Goal: Task Accomplishment & Management: Complete application form

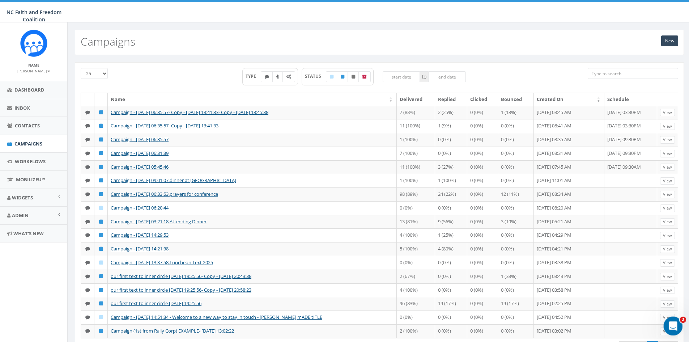
click at [679, 328] on div "Open Intercom Messenger" at bounding box center [672, 325] width 24 height 24
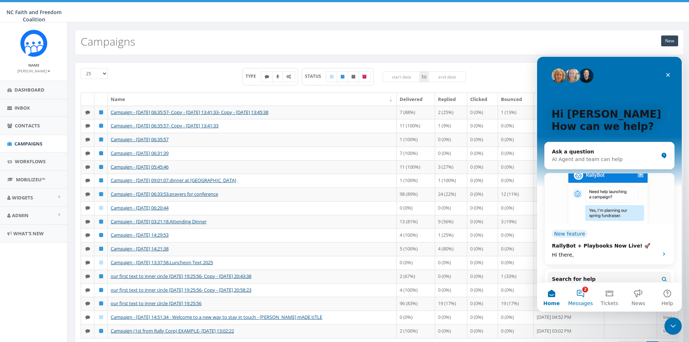
click at [586, 292] on button "2 Messages" at bounding box center [580, 297] width 29 height 29
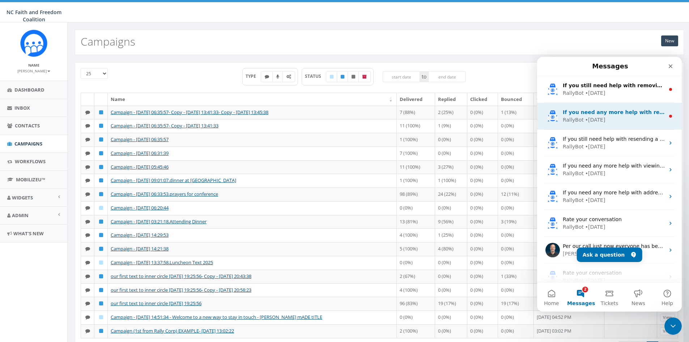
click at [587, 123] on div "• 5w ago" at bounding box center [595, 120] width 20 height 8
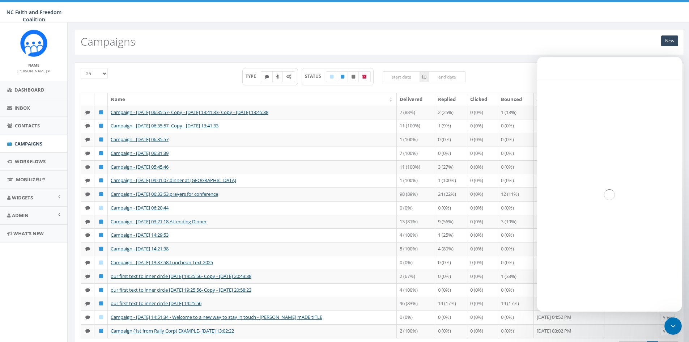
scroll to position [8, 0]
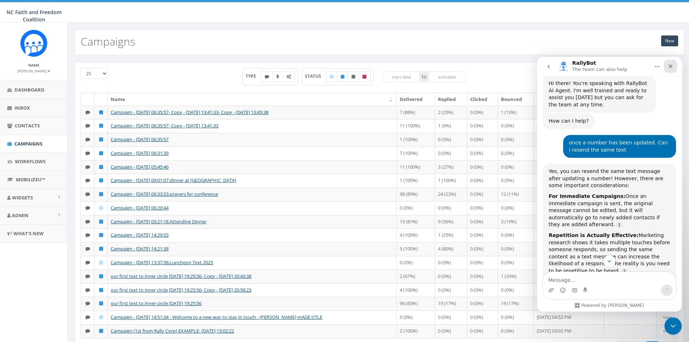
click at [670, 67] on icon "Close" at bounding box center [671, 66] width 4 height 4
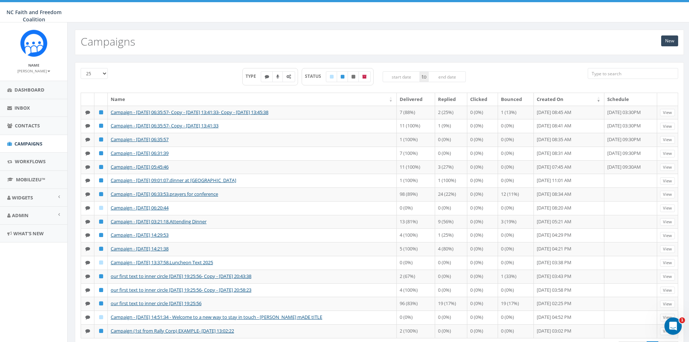
scroll to position [166, 0]
click at [670, 322] on icon "Open Intercom Messenger" at bounding box center [672, 325] width 12 height 12
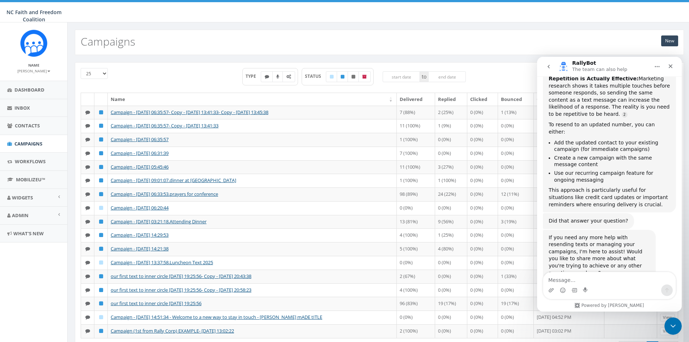
click at [573, 280] on textarea "Message…" at bounding box center [609, 278] width 132 height 12
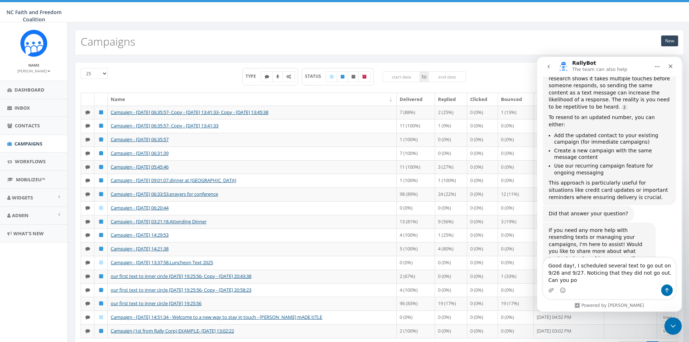
scroll to position [181, 0]
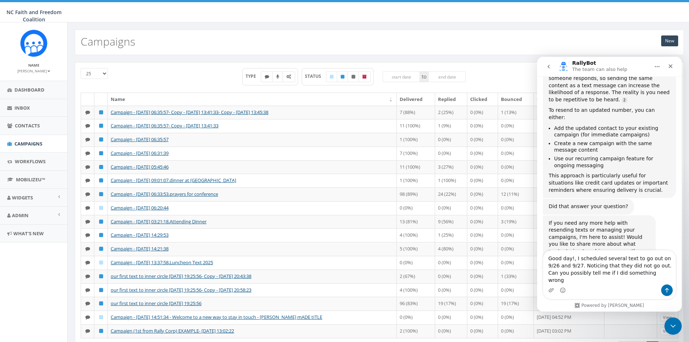
type textarea "Good day!, I scheduled several text to go out on 9/26 and 9/27. Noticing that t…"
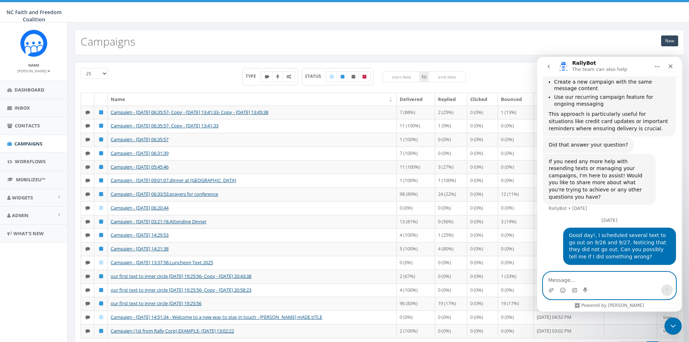
scroll to position [219, 0]
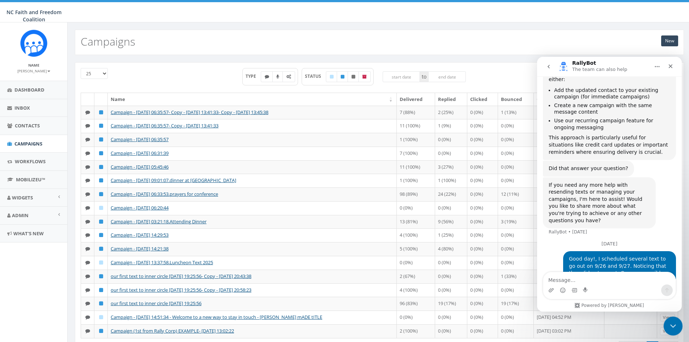
click at [672, 327] on icon "Close Intercom Messenger" at bounding box center [672, 325] width 9 height 9
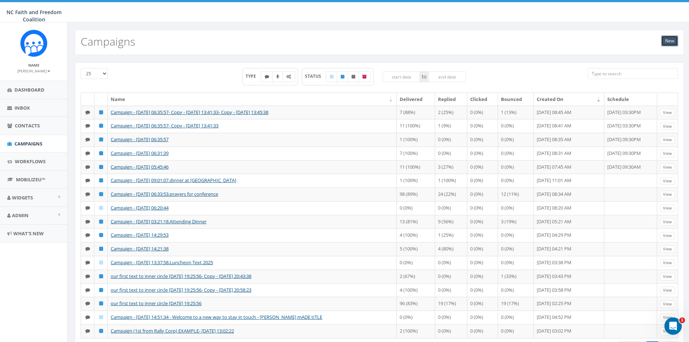
click at [666, 43] on link "New" at bounding box center [669, 40] width 17 height 11
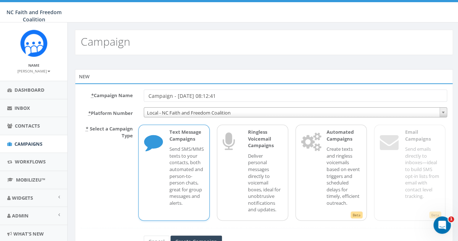
click at [189, 143] on div "Text Message Campaigns Send SMS/MMS texts to your contacts, both automated and …" at bounding box center [183, 172] width 42 height 88
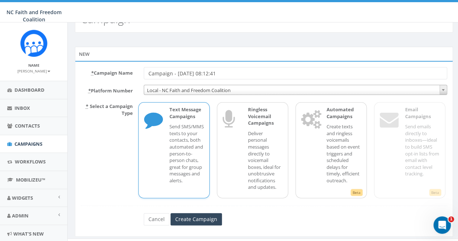
scroll to position [33, 0]
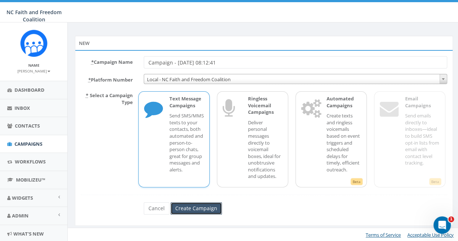
click at [197, 203] on input "Create Campaign" at bounding box center [195, 208] width 51 height 12
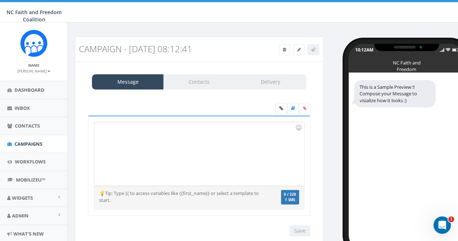
click at [216, 47] on h3 "Campaign - 10/10/2025, 08:12:41" at bounding box center [168, 48] width 178 height 9
click at [210, 48] on h3 "Campaign - 10/10/2025, 08:12:41" at bounding box center [168, 48] width 178 height 9
click at [32, 143] on span "Campaigns" at bounding box center [28, 143] width 28 height 7
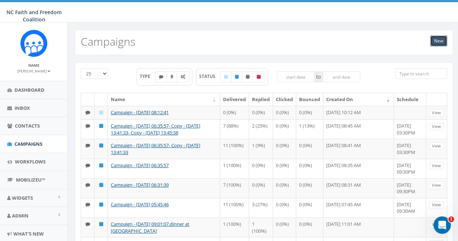
click at [437, 40] on link "New" at bounding box center [438, 40] width 17 height 11
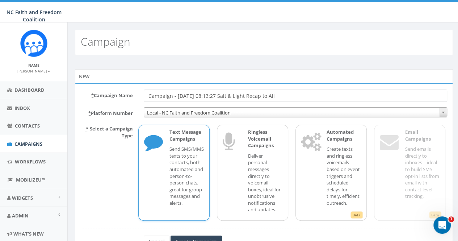
type input "Campaign - [DATE] 08:13:27 Salt & Light Recap to All"
click at [190, 152] on p "Send SMS/MMS texts to your contacts, both automated and person-to-person chats,…" at bounding box center [186, 175] width 34 height 60
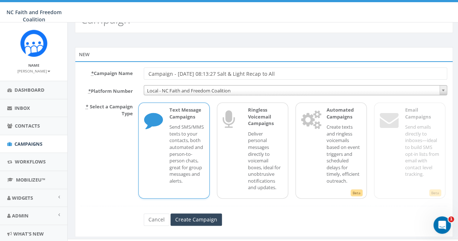
scroll to position [33, 0]
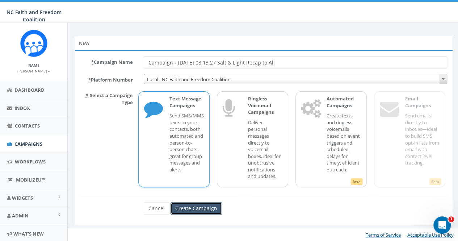
click at [194, 207] on input "Create Campaign" at bounding box center [195, 208] width 51 height 12
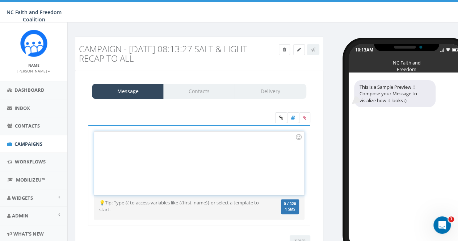
click at [102, 137] on div at bounding box center [198, 162] width 209 height 63
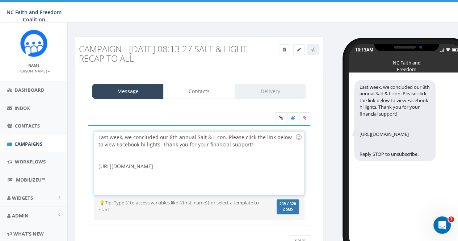
click at [211, 139] on div "Last week, we concluded our 8th annual Salt & L con. Please click the link belo…" at bounding box center [198, 162] width 209 height 63
click at [229, 136] on div "Last week, we concluded our 8th annual Salt & Light con. Please click the link …" at bounding box center [198, 162] width 209 height 63
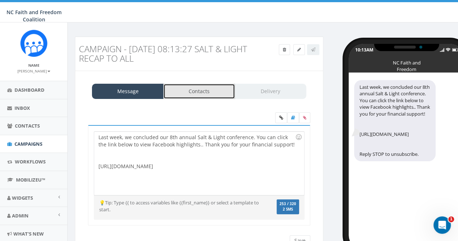
click at [197, 93] on link "Contacts" at bounding box center [199, 91] width 72 height 15
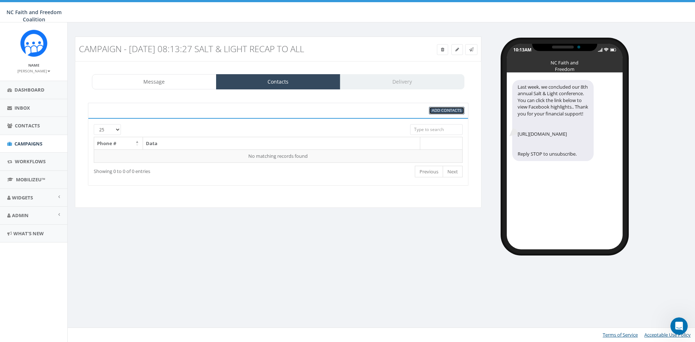
click at [447, 109] on span "Add Contacts" at bounding box center [447, 109] width 30 height 5
select select
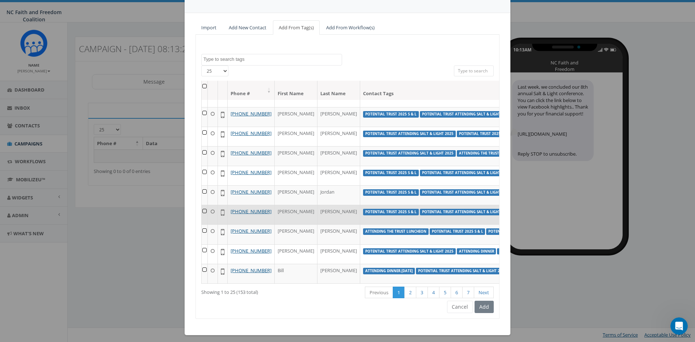
scroll to position [52, 0]
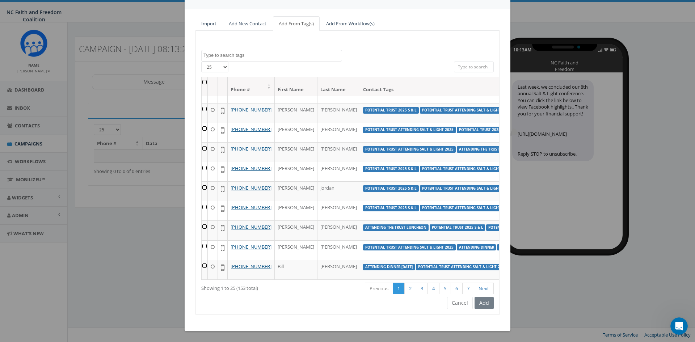
click at [203, 82] on th at bounding box center [205, 86] width 6 height 19
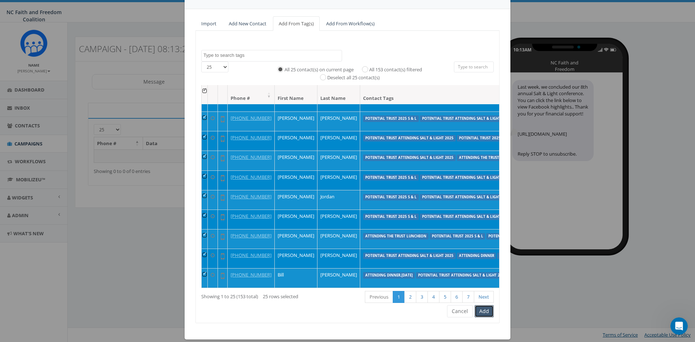
click at [457, 240] on button "Add" at bounding box center [483, 311] width 19 height 12
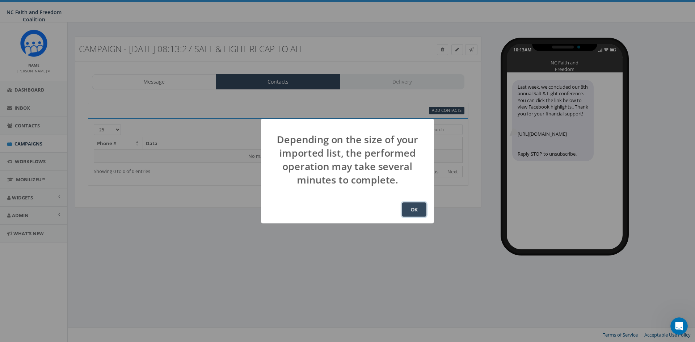
click at [417, 207] on button "OK" at bounding box center [414, 209] width 25 height 14
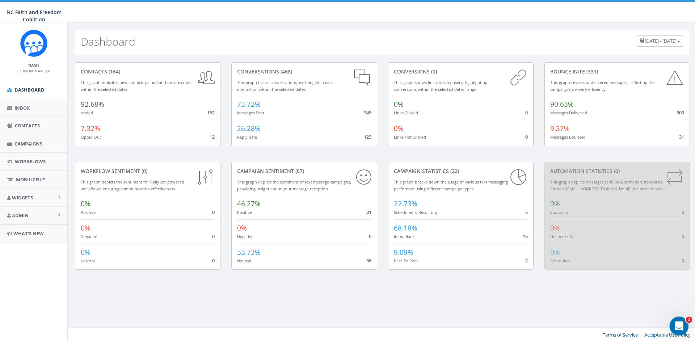
click at [681, 326] on icon "Open Intercom Messenger" at bounding box center [678, 325] width 12 height 12
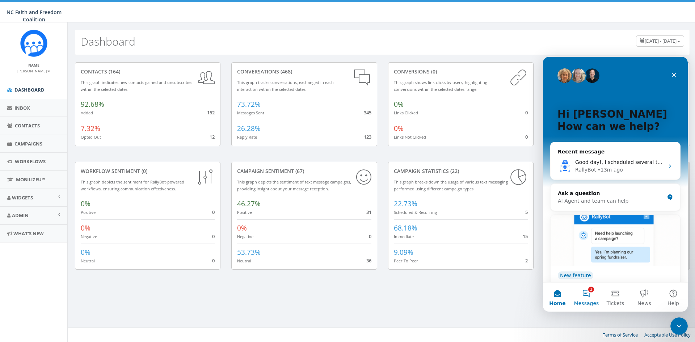
click at [589, 291] on button "1 Messages" at bounding box center [586, 297] width 29 height 29
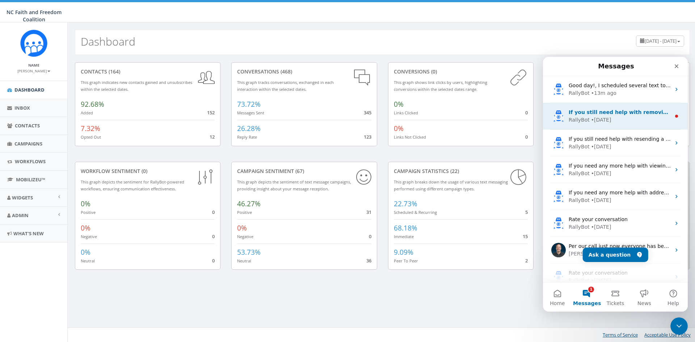
click at [591, 120] on div "• 2w ago" at bounding box center [601, 120] width 20 height 8
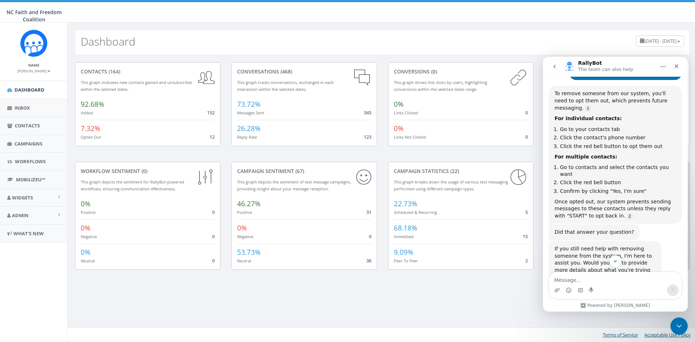
scroll to position [270, 0]
click at [677, 67] on icon "Close" at bounding box center [676, 66] width 4 height 4
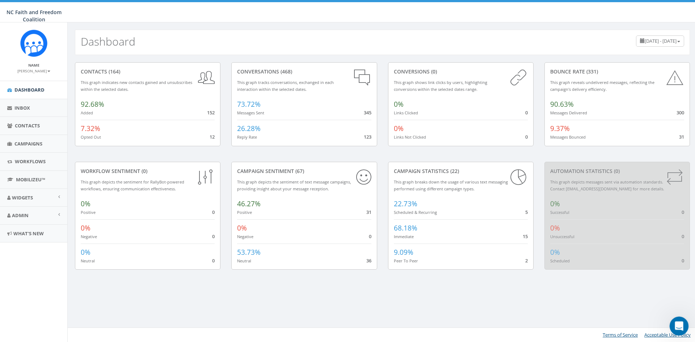
click at [680, 326] on icon "Open Intercom Messenger" at bounding box center [678, 325] width 12 height 12
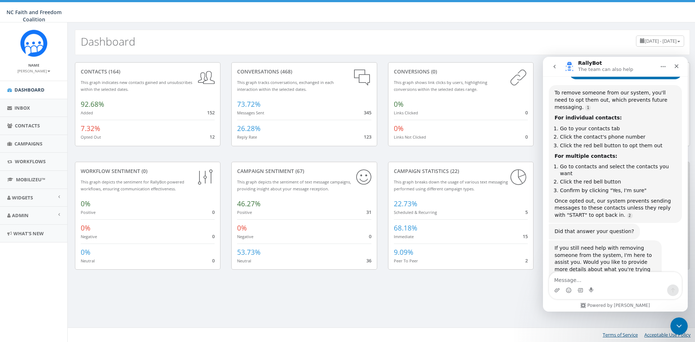
click at [555, 67] on icon "go back" at bounding box center [554, 67] width 6 height 6
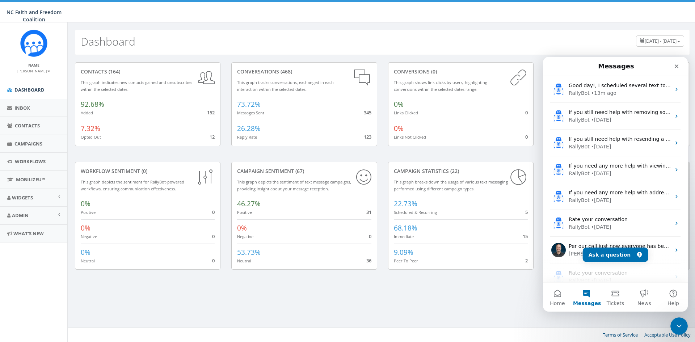
scroll to position [0, 0]
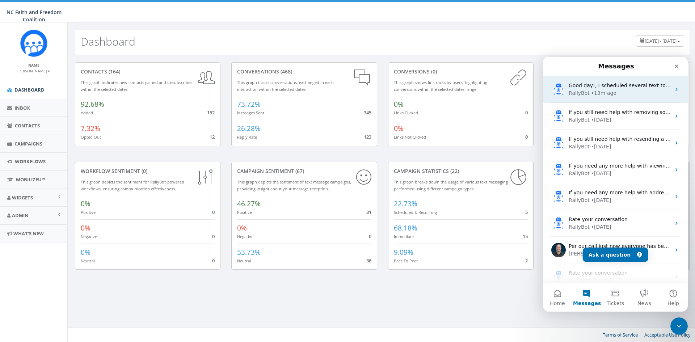
click at [609, 92] on div "• 13m ago" at bounding box center [603, 93] width 25 height 8
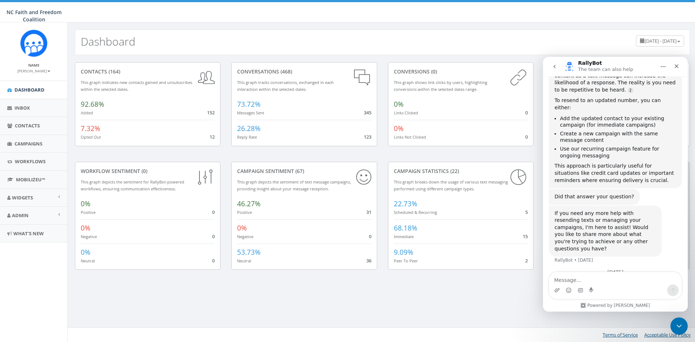
scroll to position [219, 0]
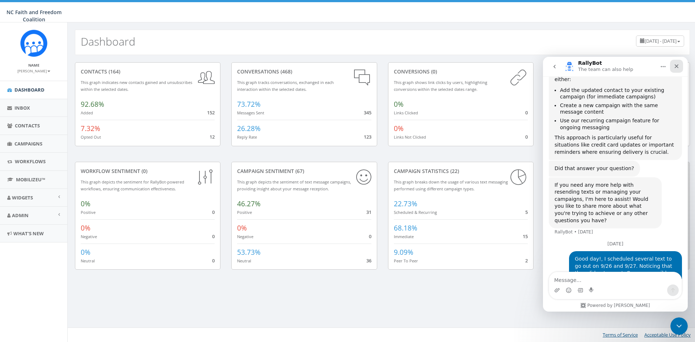
click at [678, 65] on icon "Close" at bounding box center [676, 66] width 4 height 4
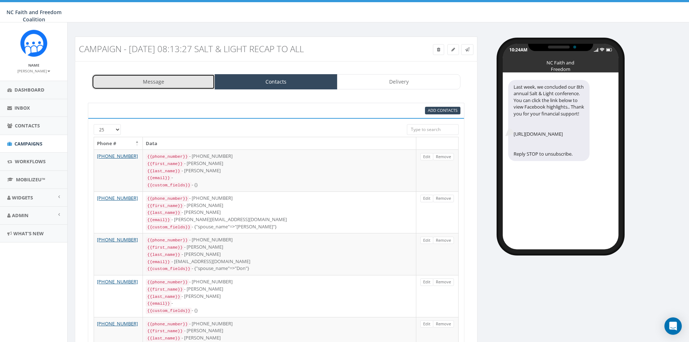
click at [179, 78] on link "Message" at bounding box center [153, 81] width 123 height 15
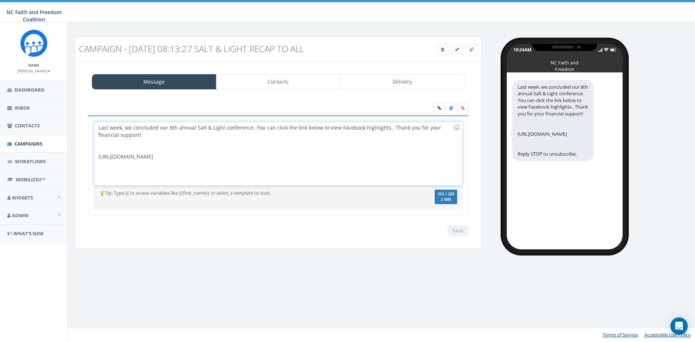
click at [194, 127] on div "Last week, we concluded our 8th annual Salt & Light conference. You can click t…" at bounding box center [278, 153] width 368 height 63
click at [207, 142] on div at bounding box center [275, 146] width 355 height 14
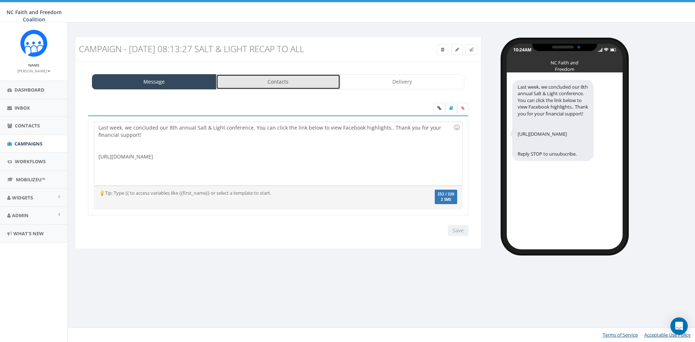
click at [240, 83] on link "Contacts" at bounding box center [278, 81] width 124 height 15
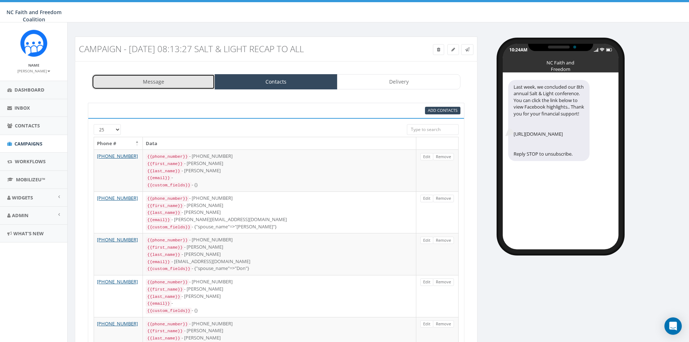
click at [183, 79] on link "Message" at bounding box center [153, 81] width 123 height 15
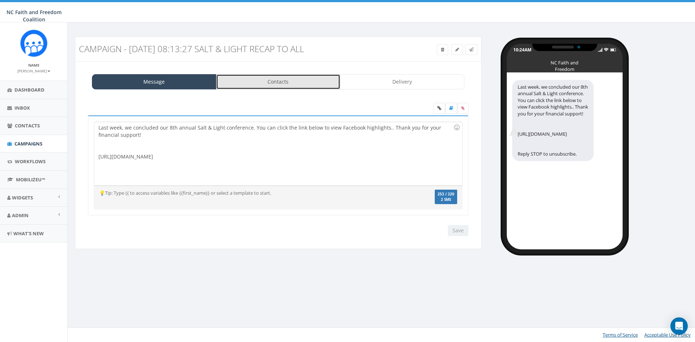
click at [314, 81] on link "Contacts" at bounding box center [278, 81] width 124 height 15
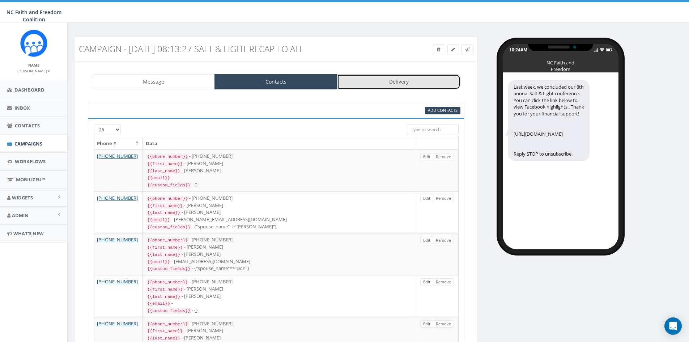
click at [374, 83] on link "Delivery" at bounding box center [398, 81] width 123 height 15
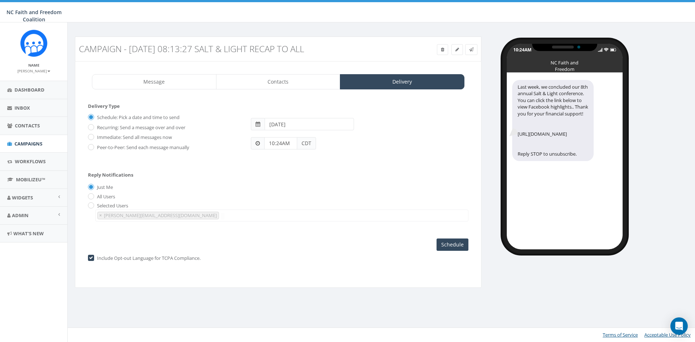
click at [95, 137] on label "Immediate: Send all messages now" at bounding box center [133, 137] width 77 height 7
click at [93, 137] on input "Immediate: Send all messages now" at bounding box center [90, 137] width 5 height 5
radio input "true"
click at [92, 258] on input "checkbox" at bounding box center [90, 258] width 5 height 5
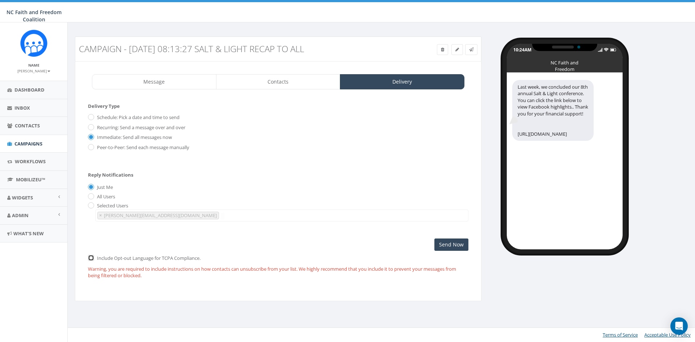
click at [92, 258] on input "checkbox" at bounding box center [90, 258] width 5 height 5
checkbox input "true"
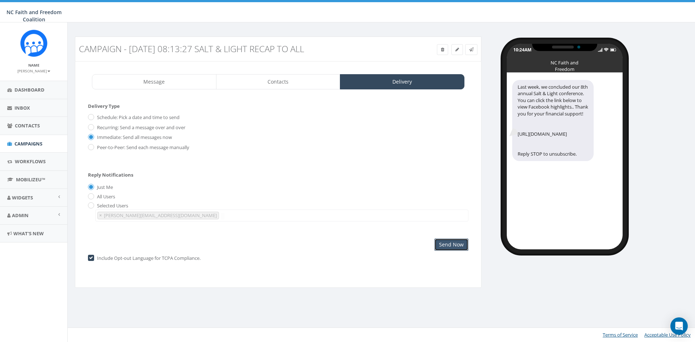
click at [442, 243] on input "Send Now" at bounding box center [451, 244] width 34 height 12
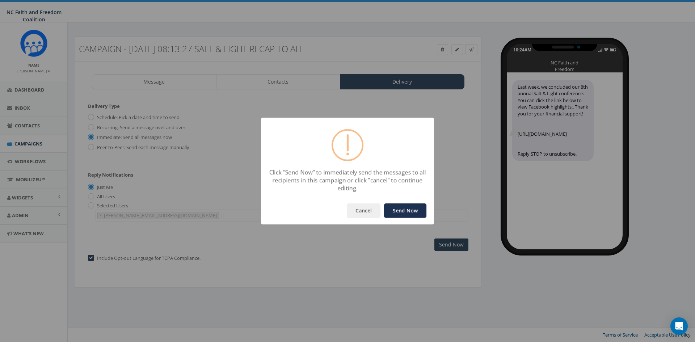
click at [404, 209] on button "Send Now" at bounding box center [405, 210] width 42 height 14
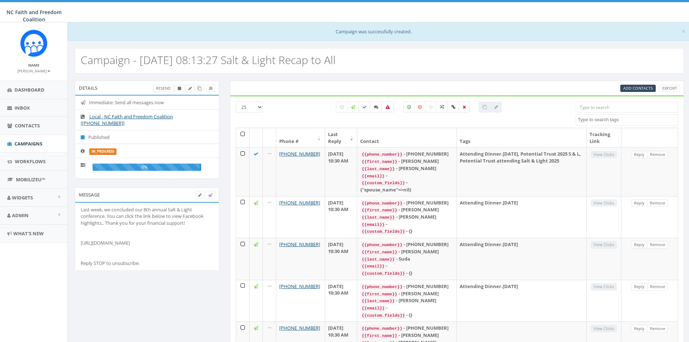
select select
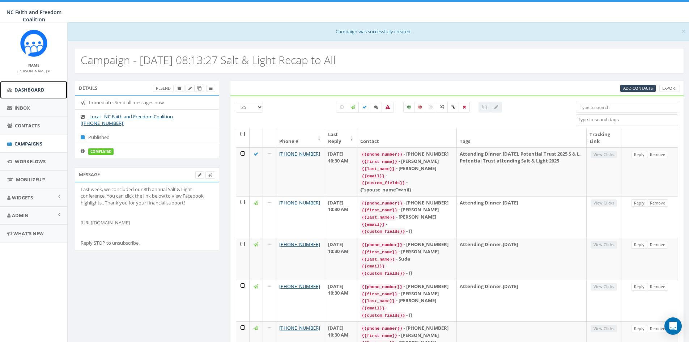
click at [30, 90] on span "Dashboard" at bounding box center [29, 89] width 30 height 7
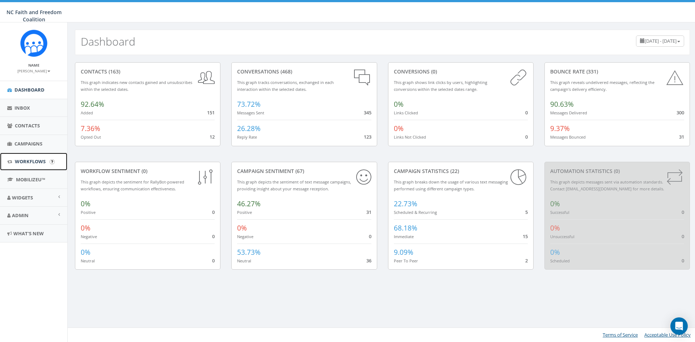
click at [34, 161] on span "Workflows" at bounding box center [30, 161] width 31 height 7
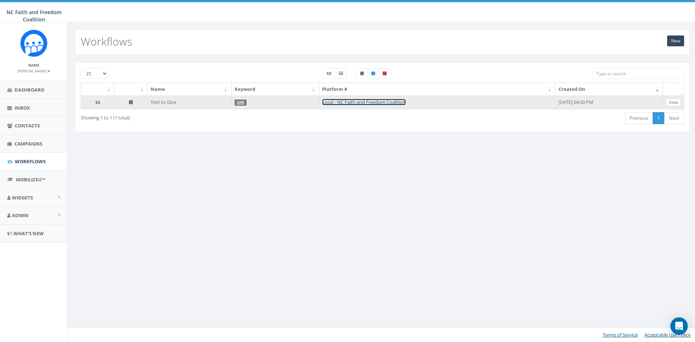
click at [341, 104] on link "Local - NC Faith and Freedom Coalition" at bounding box center [364, 102] width 84 height 7
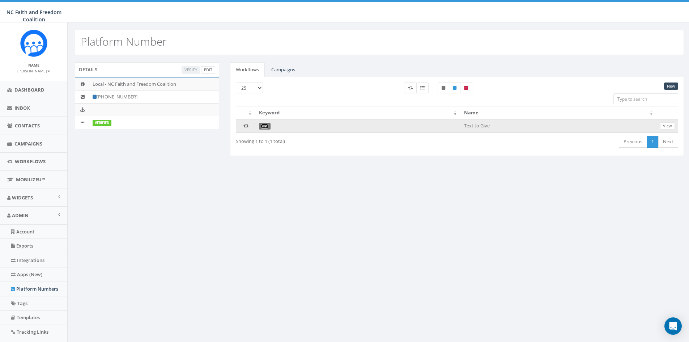
click at [263, 126] on link "GIVE" at bounding box center [265, 126] width 8 height 5
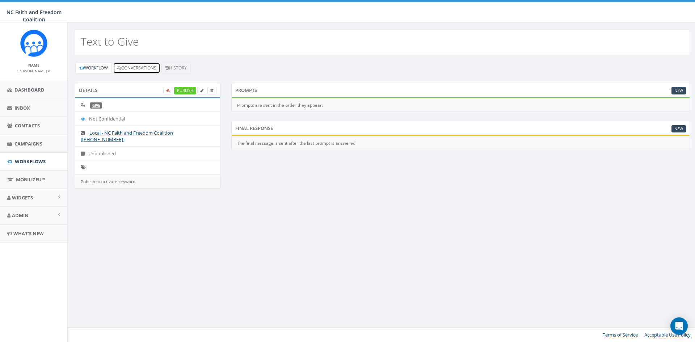
click at [141, 69] on link "Conversations" at bounding box center [136, 68] width 47 height 11
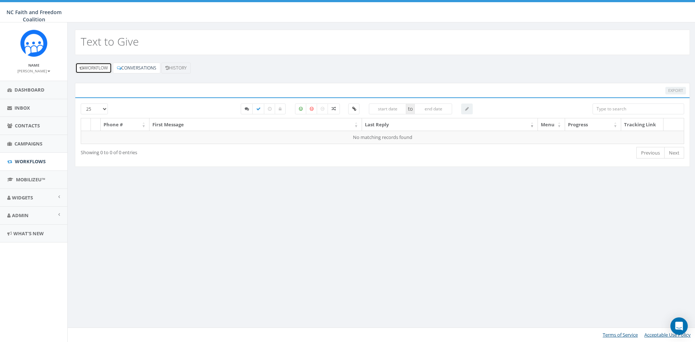
click at [99, 69] on link "Workflow" at bounding box center [93, 68] width 37 height 11
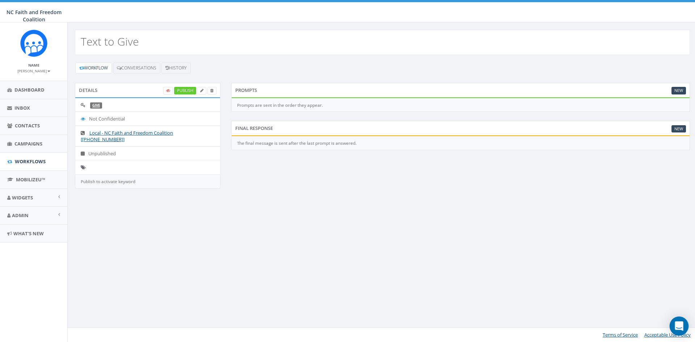
click at [679, 330] on div "Open Intercom Messenger" at bounding box center [678, 326] width 19 height 19
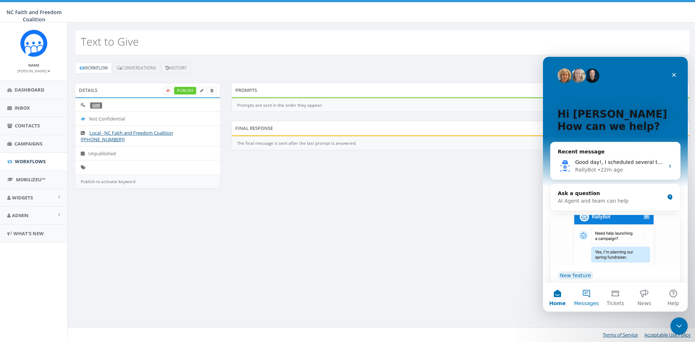
click at [590, 295] on button "Messages" at bounding box center [586, 297] width 29 height 29
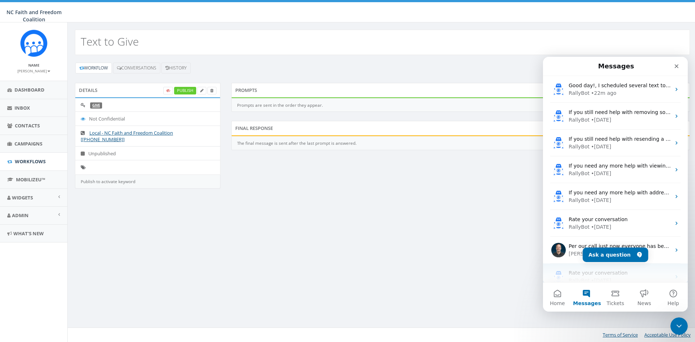
click at [576, 275] on span "Rate your conversation" at bounding box center [597, 273] width 59 height 6
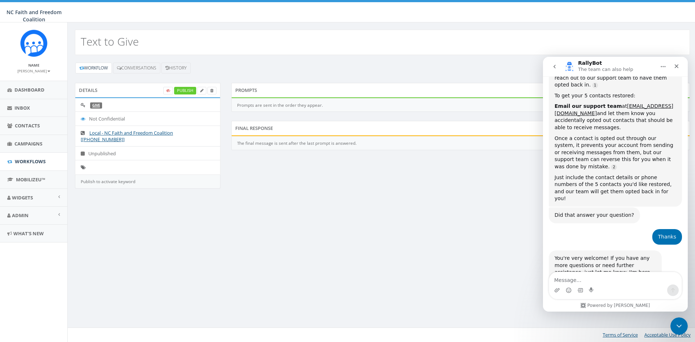
scroll to position [308, 0]
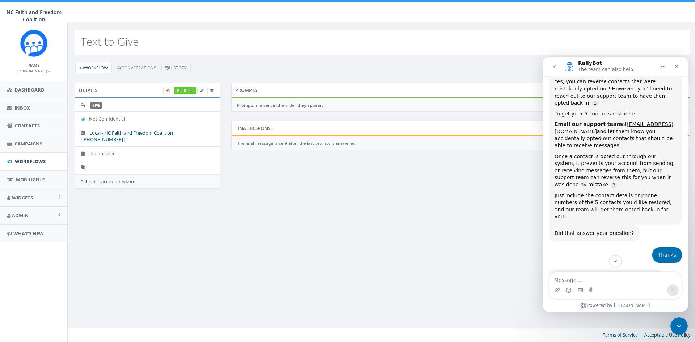
click at [558, 65] on button "go back" at bounding box center [554, 67] width 14 height 14
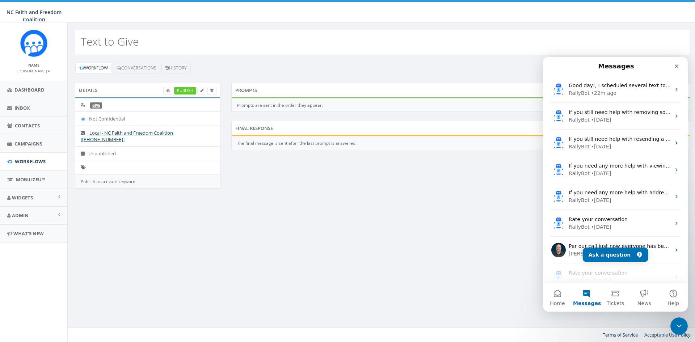
scroll to position [0, 0]
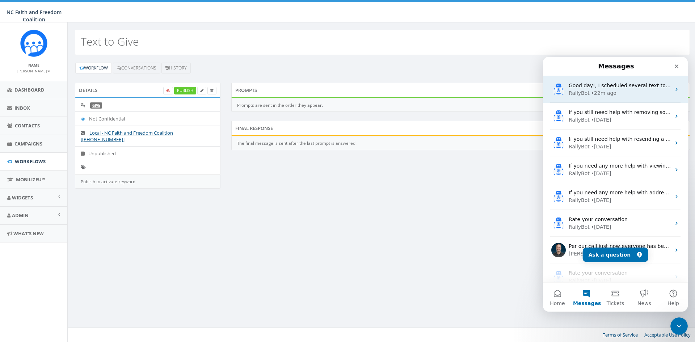
click at [599, 90] on div "• 22m ago" at bounding box center [603, 93] width 25 height 8
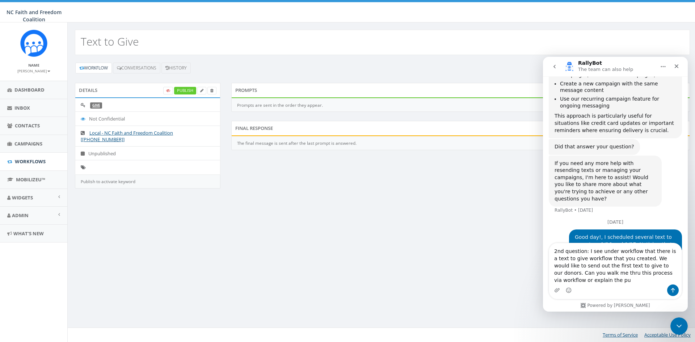
scroll to position [247, 0]
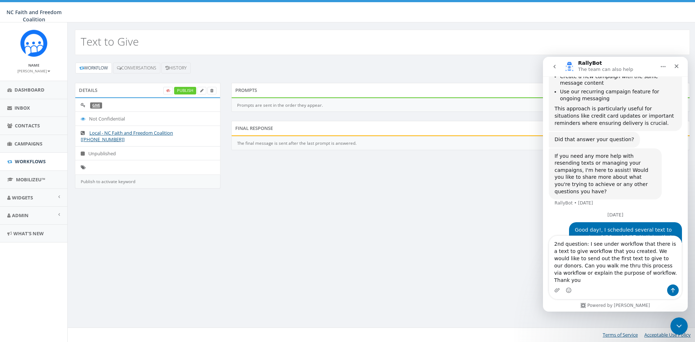
type textarea "2nd question: I see under workflow that there is a text to give workflow that y…"
drag, startPoint x: 672, startPoint y: 290, endPoint x: 661, endPoint y: 288, distance: 11.0
click at [672, 290] on icon "Send a message…" at bounding box center [673, 290] width 6 height 6
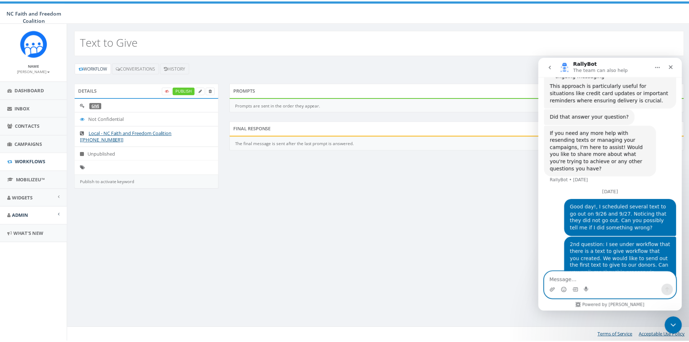
scroll to position [294, 0]
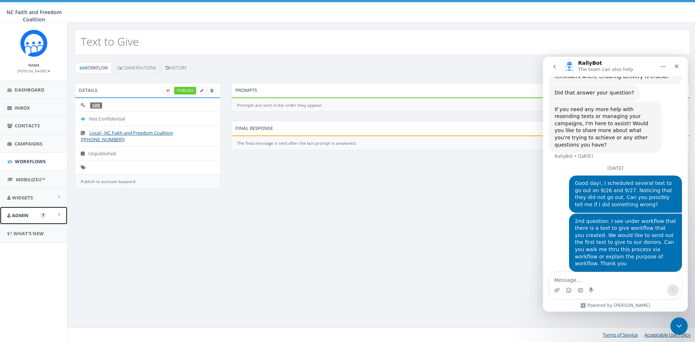
click at [18, 217] on span "Admin" at bounding box center [20, 215] width 17 height 7
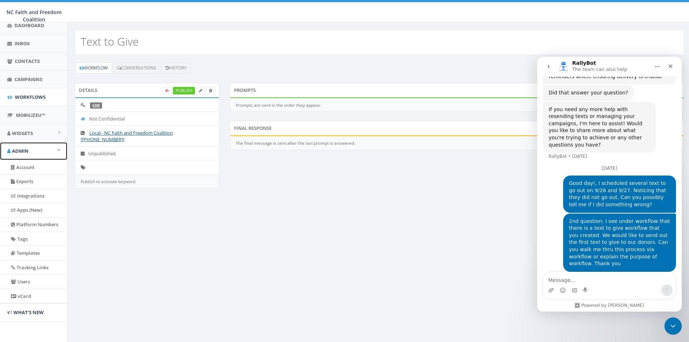
scroll to position [36, 0]
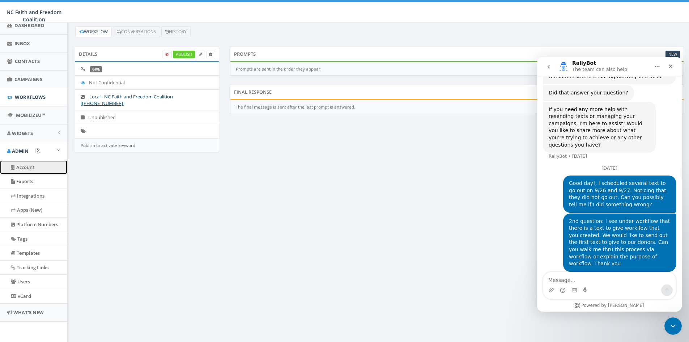
click at [55, 164] on link "Account" at bounding box center [33, 167] width 67 height 14
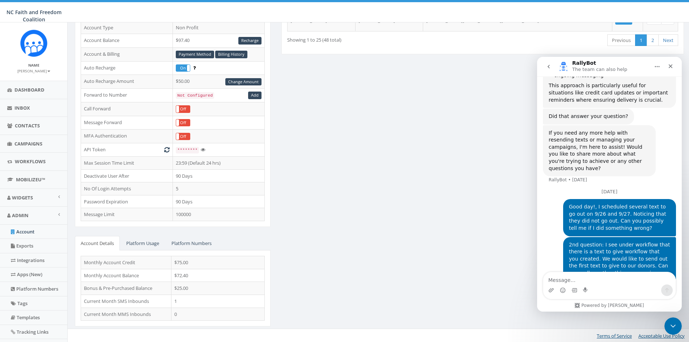
scroll to position [95, 0]
click at [143, 242] on link "Platform Usage" at bounding box center [142, 243] width 45 height 15
click at [198, 241] on link "Platform Numbers" at bounding box center [192, 243] width 52 height 15
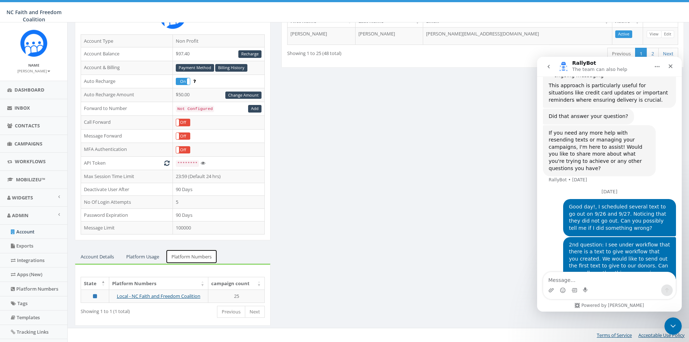
scroll to position [81, 0]
click at [146, 254] on link "Platform Usage" at bounding box center [142, 257] width 45 height 15
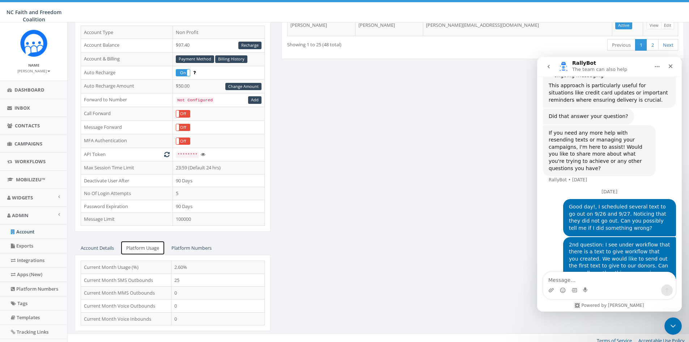
scroll to position [95, 0]
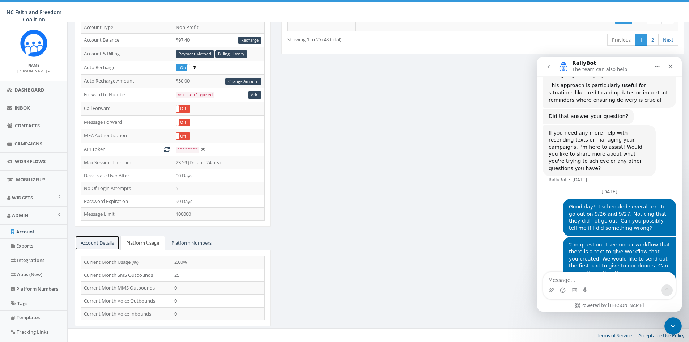
click at [101, 242] on link "Account Details" at bounding box center [97, 243] width 45 height 15
click at [148, 243] on link "Platform Usage" at bounding box center [142, 243] width 45 height 15
click at [188, 245] on link "Platform Numbers" at bounding box center [192, 243] width 52 height 15
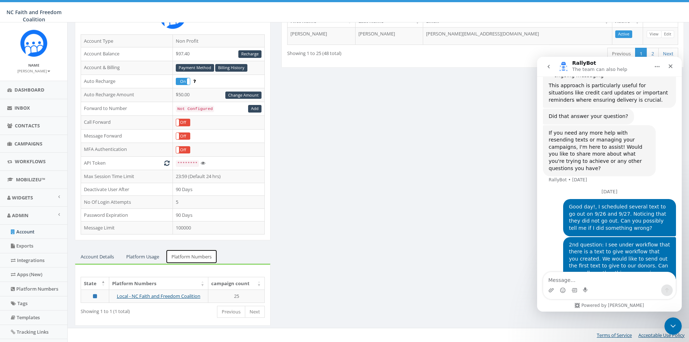
scroll to position [81, 0]
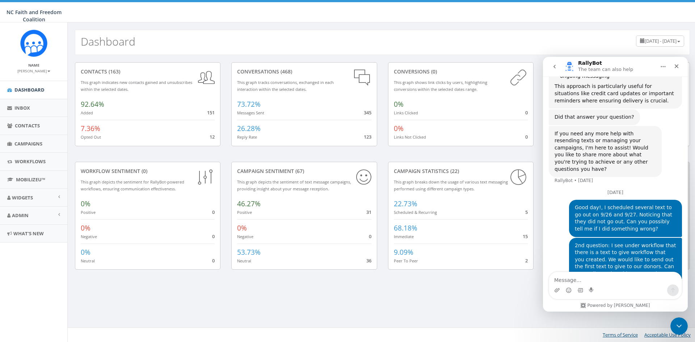
scroll to position [271, 0]
click at [31, 140] on link "Campaigns" at bounding box center [33, 144] width 67 height 18
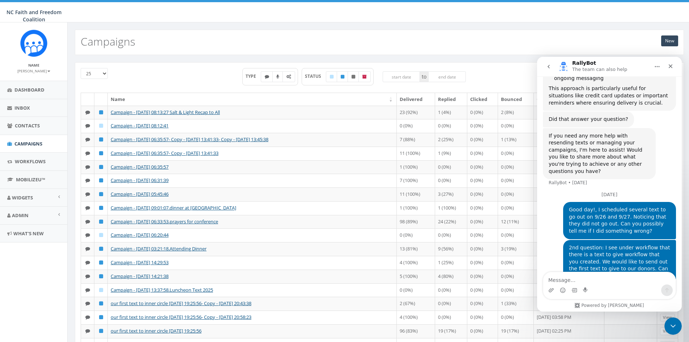
scroll to position [271, 0]
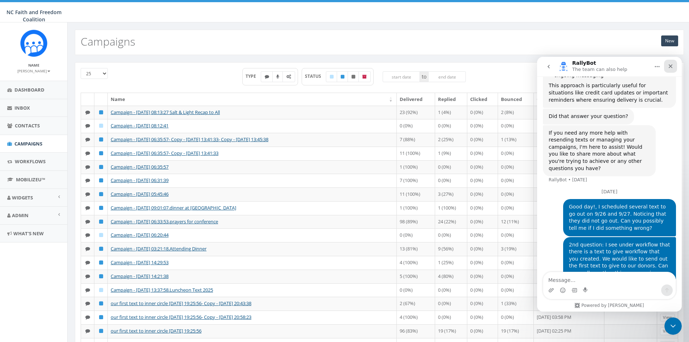
click at [674, 64] on div "Close" at bounding box center [670, 66] width 13 height 13
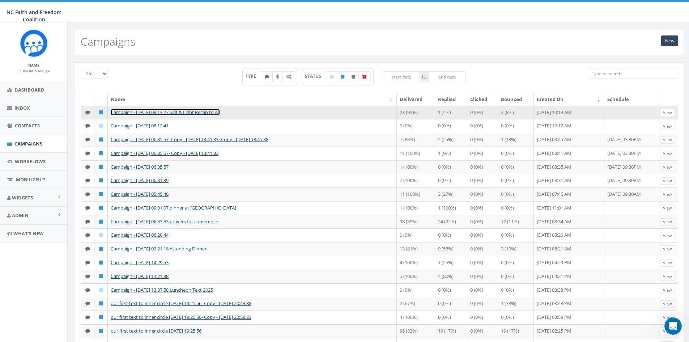
click at [213, 112] on link "Campaign - [DATE] 08:13:27 Salt & Light Recap to All" at bounding box center [165, 112] width 109 height 7
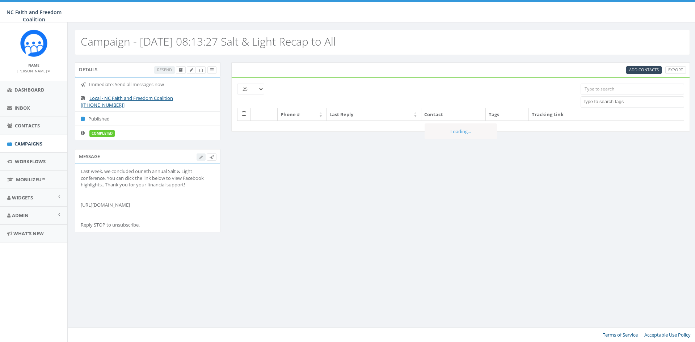
select select
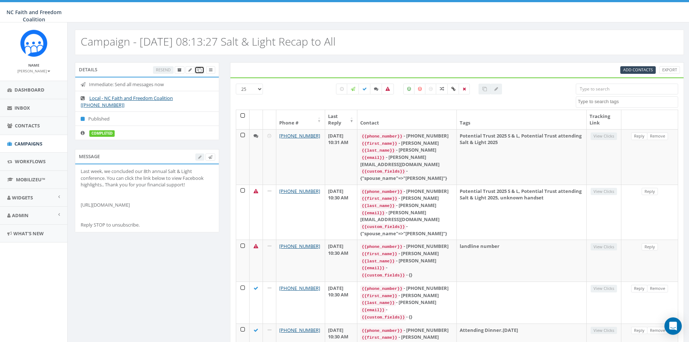
click at [200, 69] on icon at bounding box center [200, 70] width 4 height 4
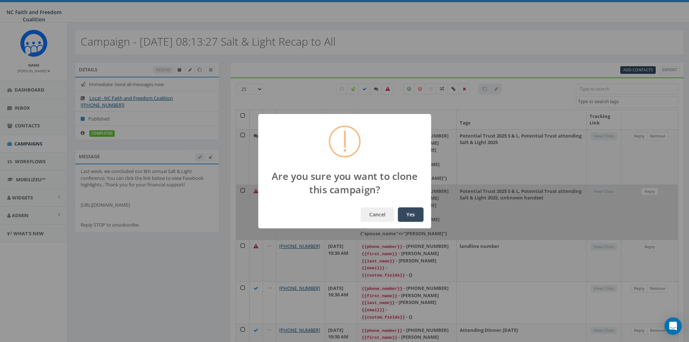
click at [404, 216] on button "Yes" at bounding box center [411, 214] width 26 height 14
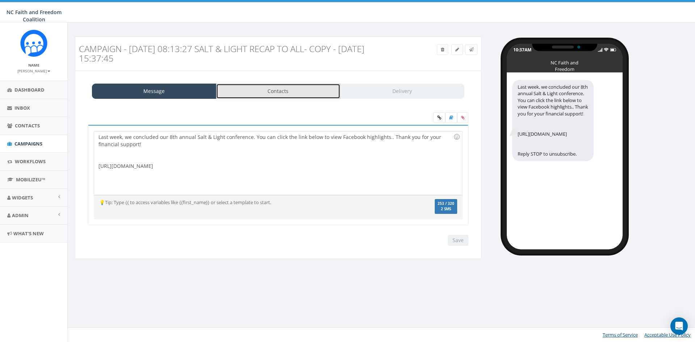
click at [261, 92] on link "Contacts" at bounding box center [278, 91] width 124 height 15
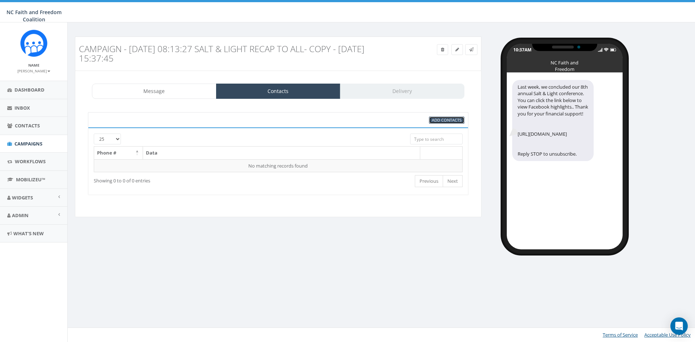
click at [445, 120] on span "Add Contacts" at bounding box center [447, 119] width 30 height 5
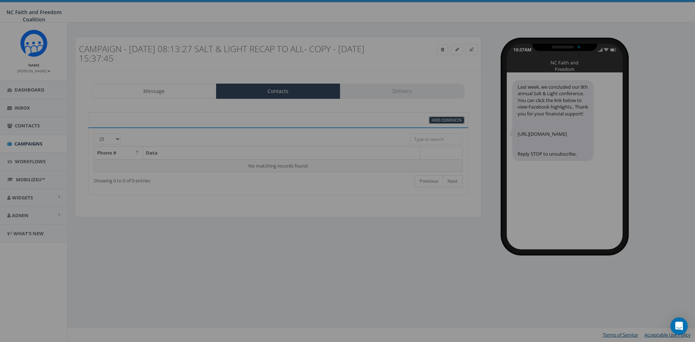
select select
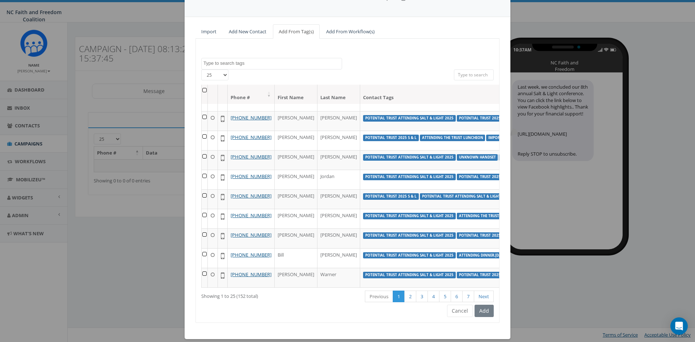
scroll to position [52, 0]
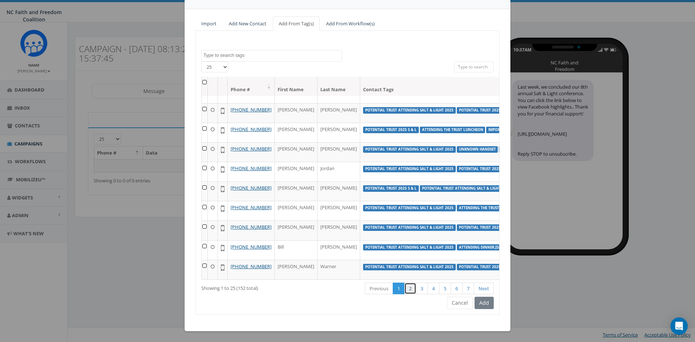
click at [405, 289] on link "2" at bounding box center [410, 289] width 12 height 12
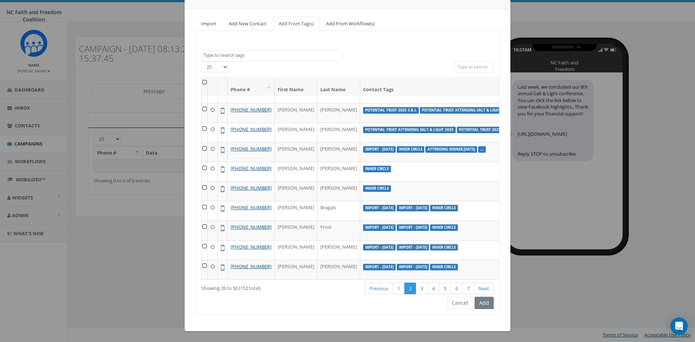
scroll to position [299, 0]
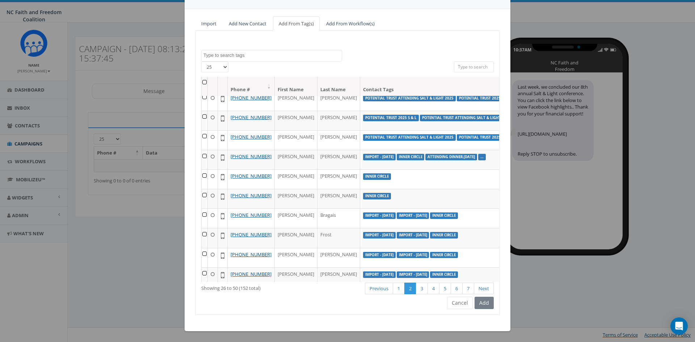
click at [202, 80] on th at bounding box center [205, 86] width 6 height 19
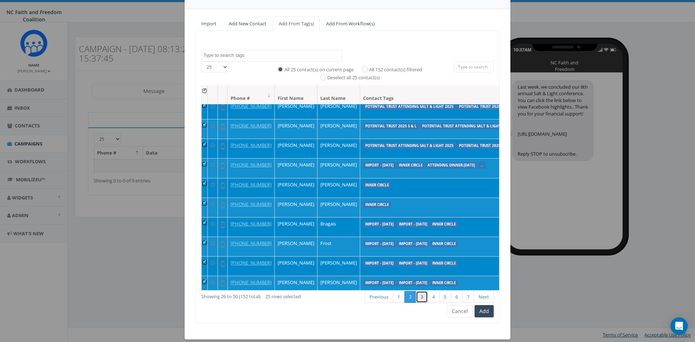
click at [416, 295] on link "3" at bounding box center [422, 297] width 12 height 12
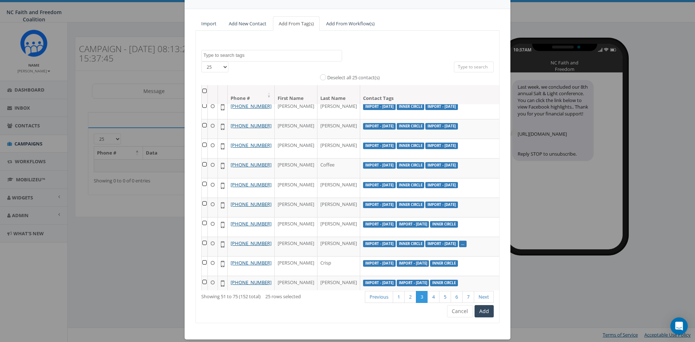
click at [202, 89] on th at bounding box center [205, 94] width 6 height 19
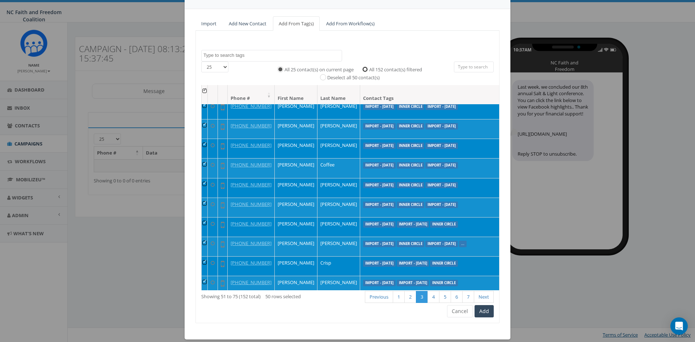
click at [364, 69] on input "All 152 contact(s) filtered" at bounding box center [366, 69] width 5 height 5
radio input "true"
click at [393, 297] on link "1" at bounding box center [399, 297] width 12 height 12
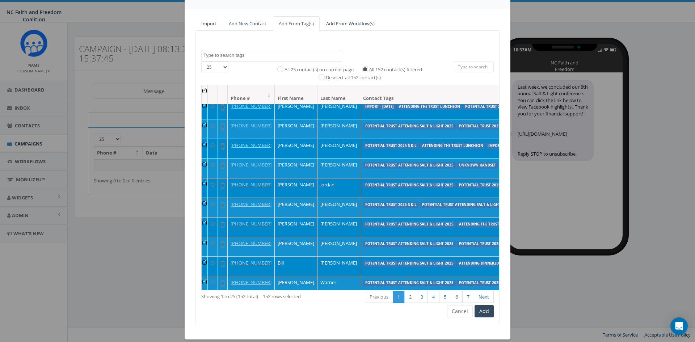
click at [202, 89] on th at bounding box center [205, 94] width 6 height 19
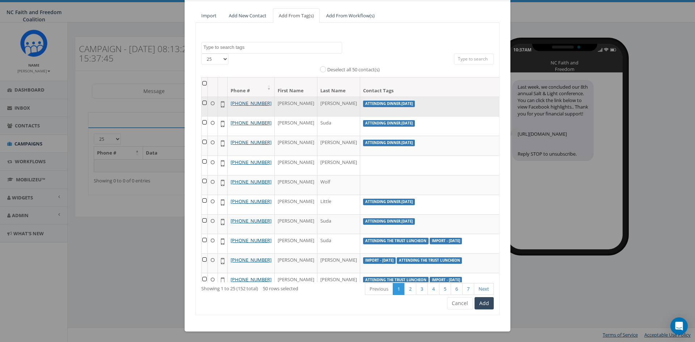
scroll to position [61, 0]
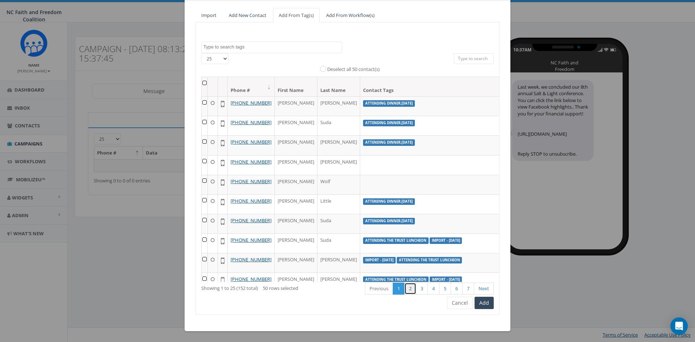
click at [406, 293] on link "2" at bounding box center [410, 289] width 12 height 12
radio input "true"
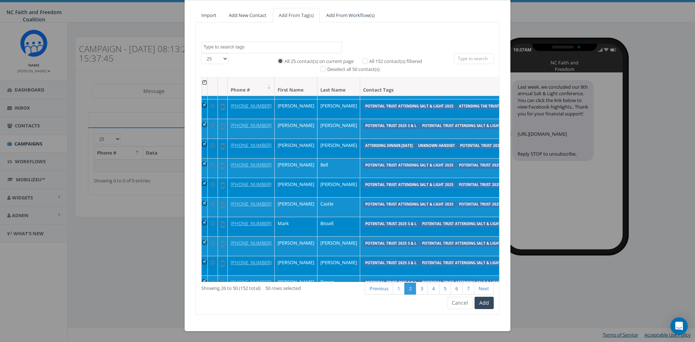
scroll to position [0, 0]
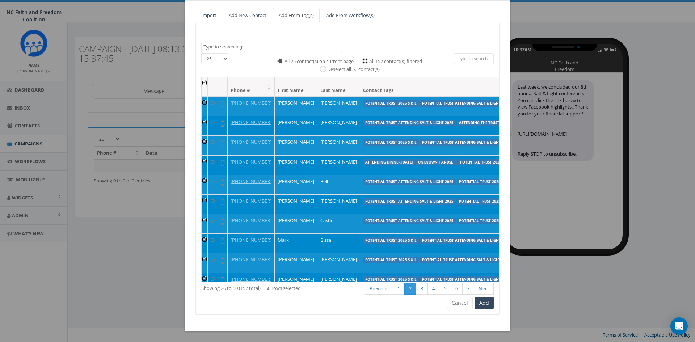
click at [364, 59] on input "All 152 contact(s) filtered" at bounding box center [366, 60] width 5 height 5
radio input "true"
click at [397, 289] on link "1" at bounding box center [399, 289] width 12 height 12
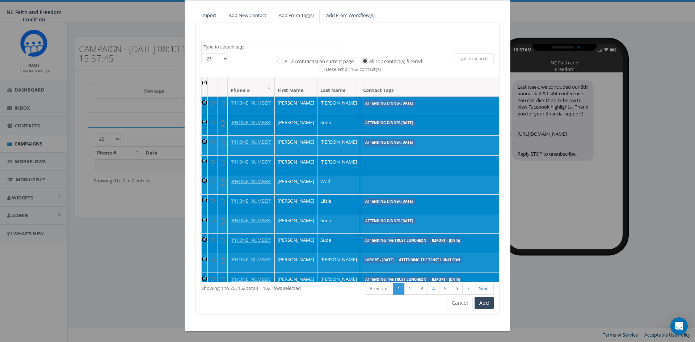
click at [202, 99] on td at bounding box center [205, 106] width 6 height 20
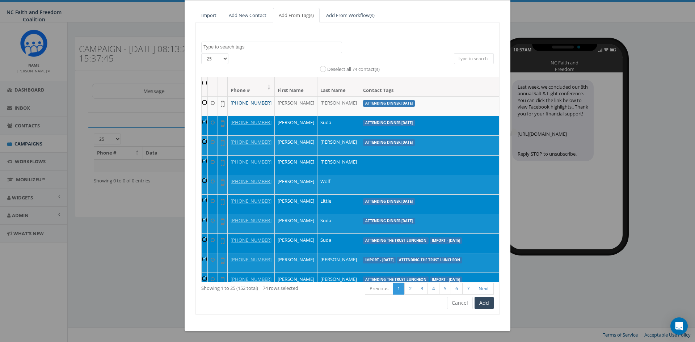
click at [203, 127] on td at bounding box center [205, 126] width 6 height 20
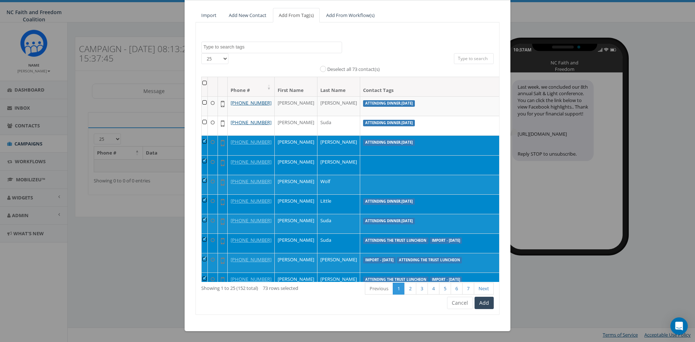
click at [203, 154] on td at bounding box center [205, 145] width 6 height 20
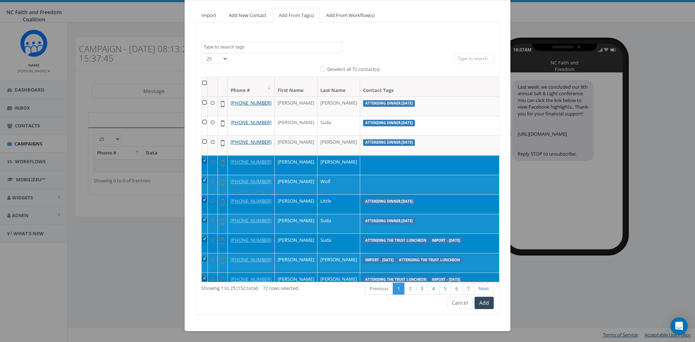
click at [205, 175] on td at bounding box center [205, 165] width 6 height 20
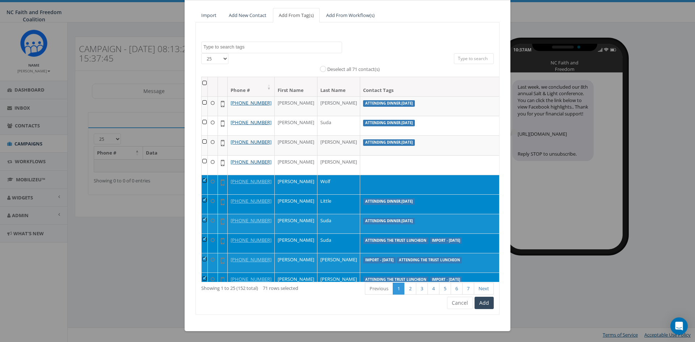
click at [203, 194] on td at bounding box center [205, 185] width 6 height 20
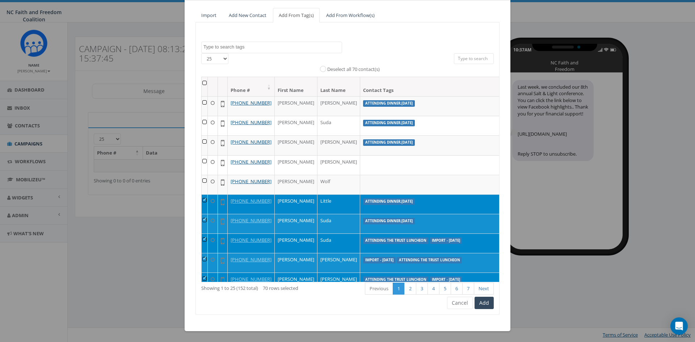
click at [202, 214] on td at bounding box center [205, 204] width 6 height 20
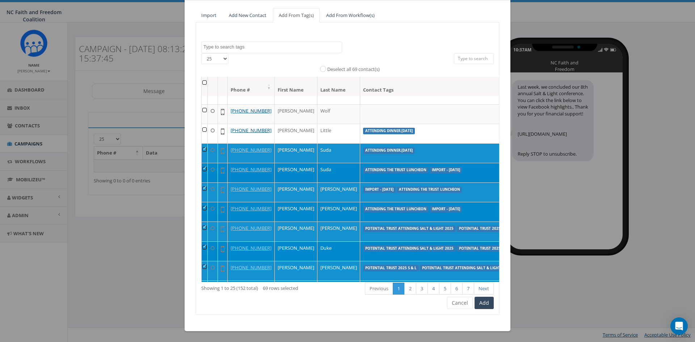
scroll to position [72, 0]
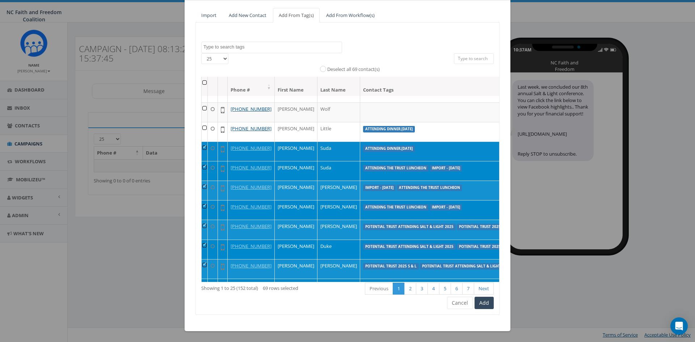
click at [203, 161] on td at bounding box center [205, 151] width 6 height 20
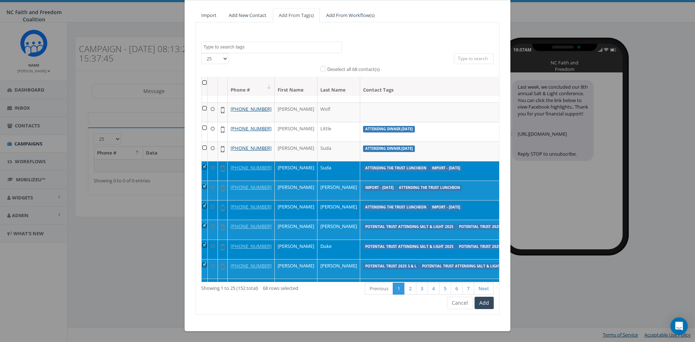
click at [203, 181] on td at bounding box center [205, 171] width 6 height 20
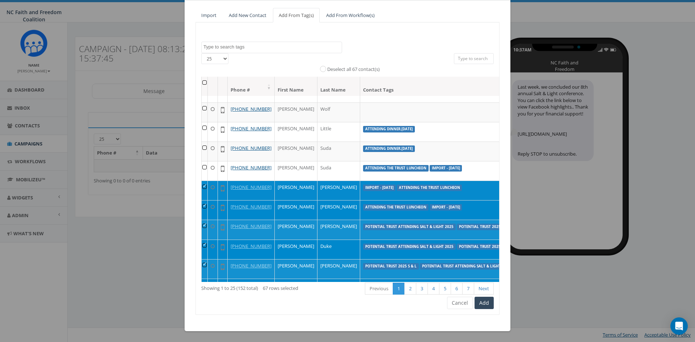
scroll to position [109, 0]
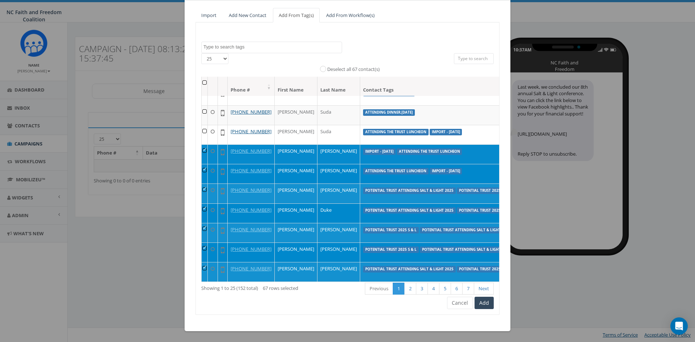
click at [202, 164] on td at bounding box center [205, 154] width 6 height 20
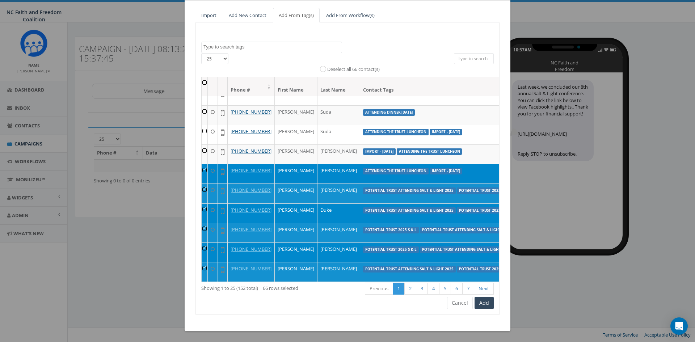
click at [204, 183] on td at bounding box center [205, 174] width 6 height 20
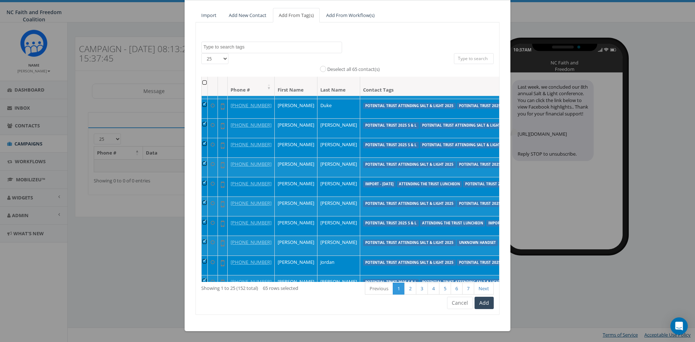
scroll to position [217, 0]
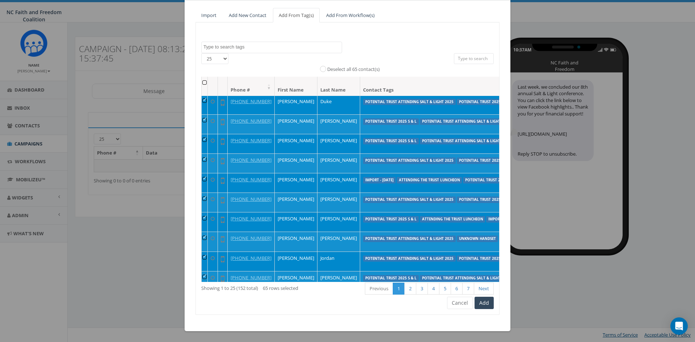
click at [202, 94] on td at bounding box center [205, 85] width 6 height 20
click at [203, 114] on td at bounding box center [205, 105] width 6 height 20
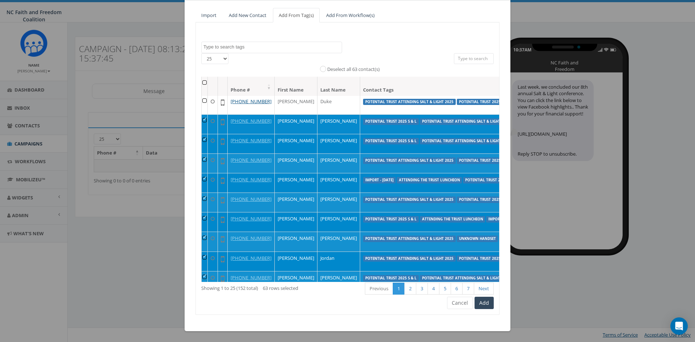
click at [202, 134] on td at bounding box center [205, 124] width 6 height 20
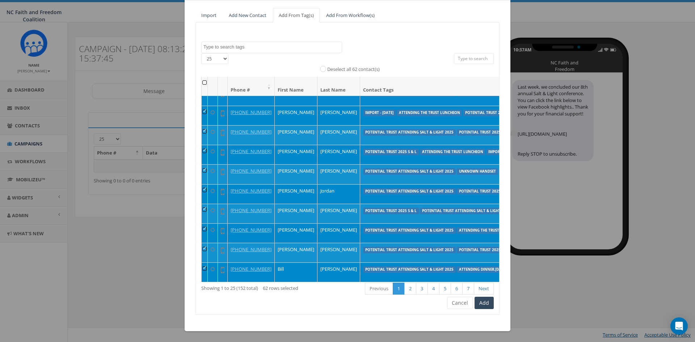
scroll to position [289, 0]
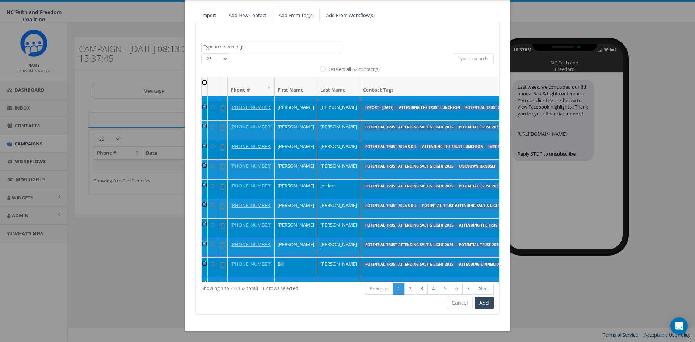
click at [202, 81] on td at bounding box center [205, 72] width 6 height 20
click at [202, 101] on td at bounding box center [205, 91] width 6 height 20
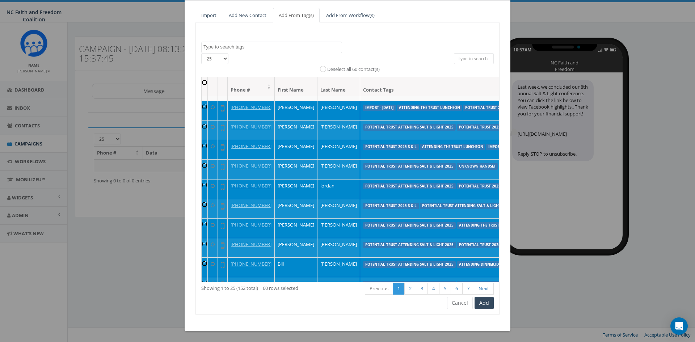
click at [203, 120] on td at bounding box center [205, 111] width 6 height 20
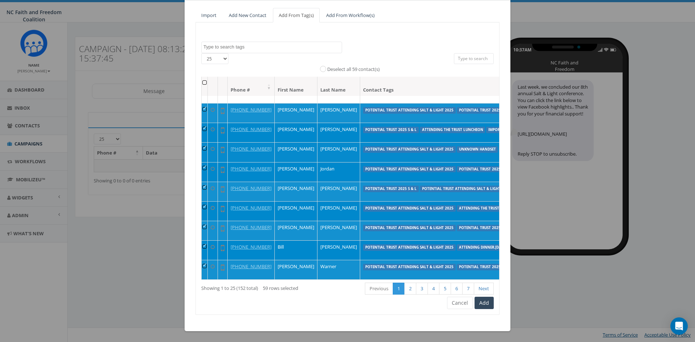
scroll to position [398, 0]
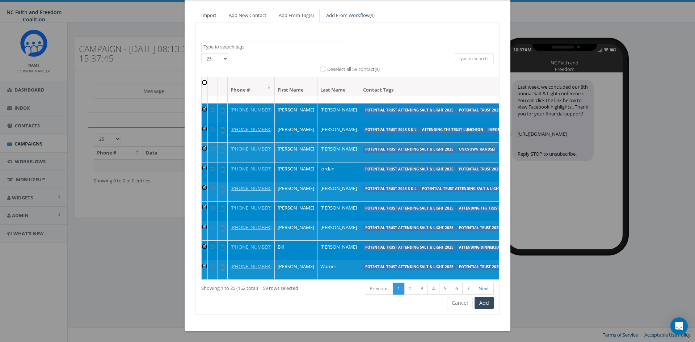
click at [202, 123] on td at bounding box center [205, 113] width 6 height 20
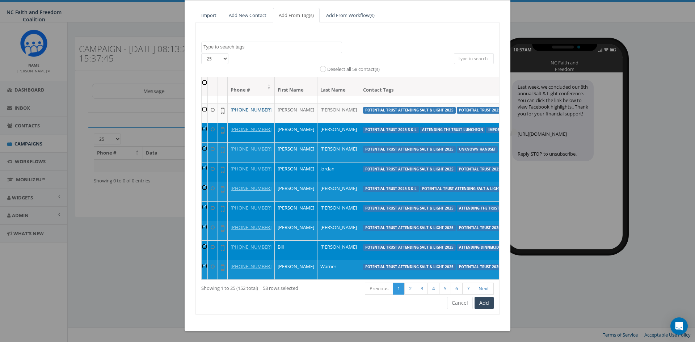
click at [202, 142] on td at bounding box center [205, 133] width 6 height 20
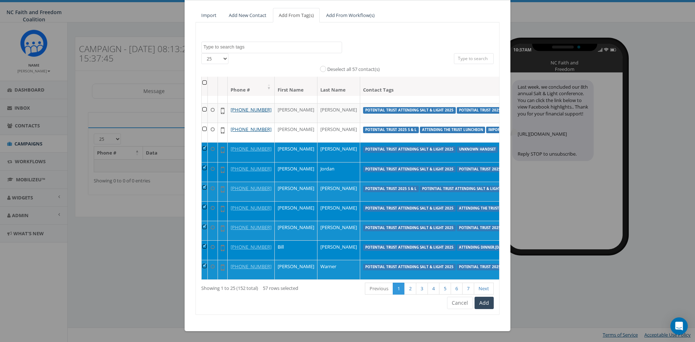
click at [202, 162] on td at bounding box center [205, 152] width 6 height 20
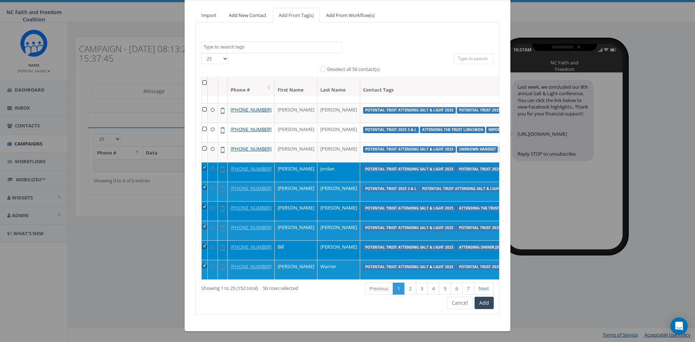
scroll to position [470, 0]
click at [202, 162] on td at bounding box center [205, 172] width 6 height 20
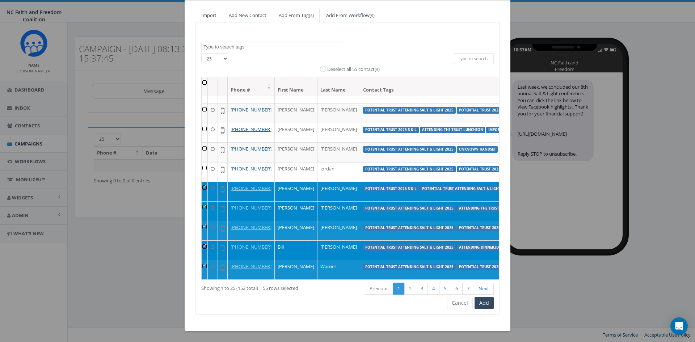
click at [202, 182] on td at bounding box center [205, 192] width 6 height 20
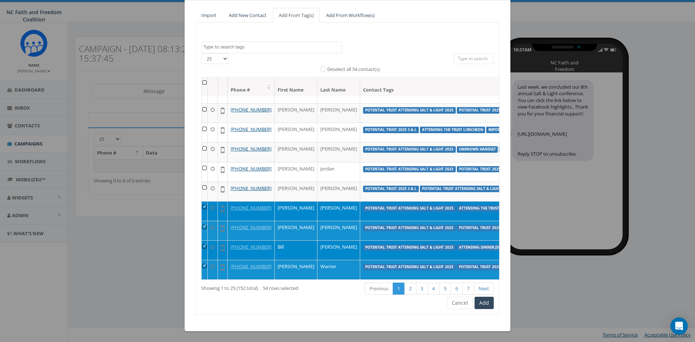
click at [202, 201] on td at bounding box center [205, 211] width 6 height 20
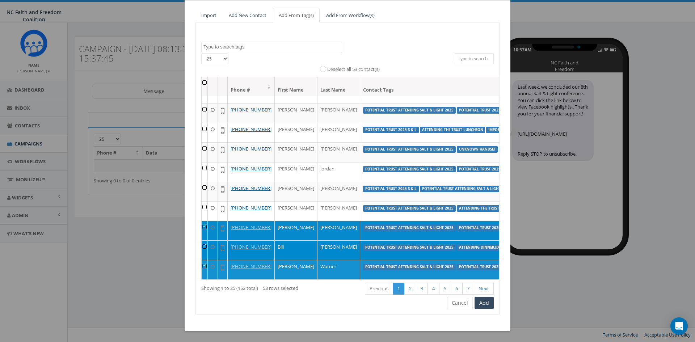
scroll to position [480, 0]
click at [203, 221] on td at bounding box center [205, 231] width 6 height 20
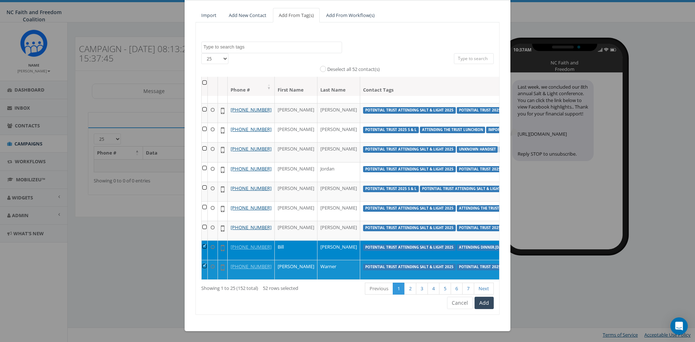
click at [202, 240] on td at bounding box center [205, 250] width 6 height 20
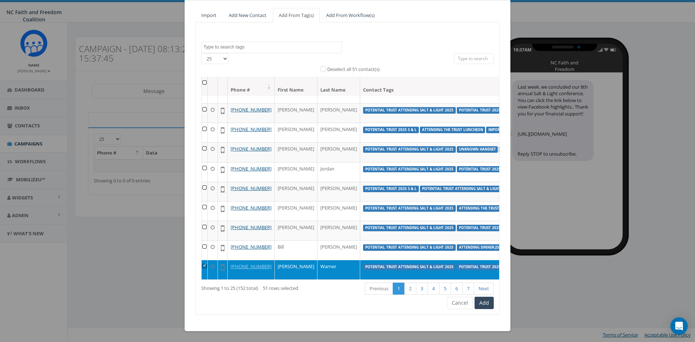
click at [202, 260] on td at bounding box center [205, 270] width 6 height 20
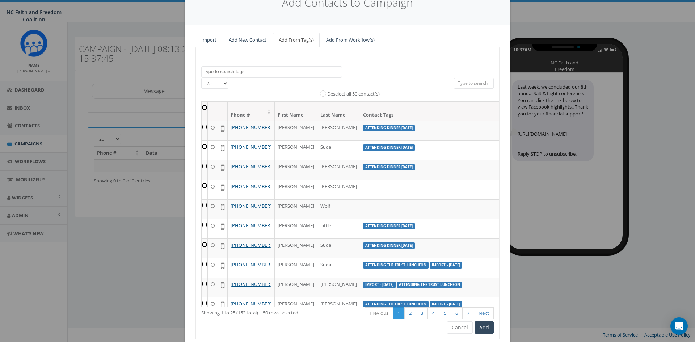
scroll to position [61, 0]
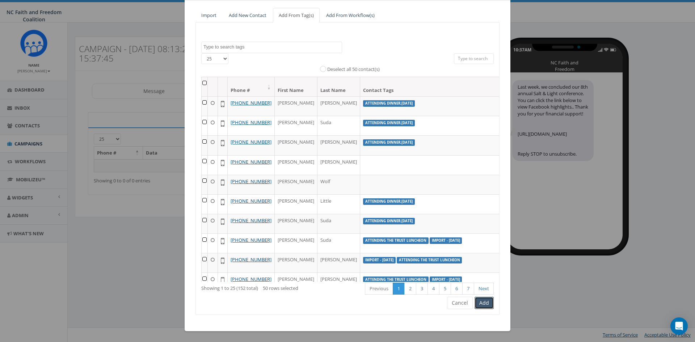
click at [484, 304] on button "Add" at bounding box center [483, 303] width 19 height 12
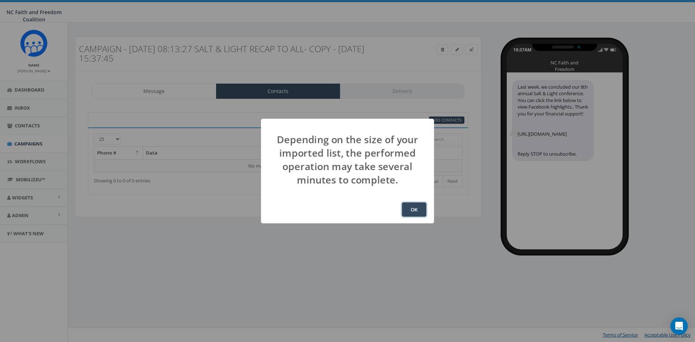
click at [414, 209] on button "OK" at bounding box center [414, 209] width 25 height 14
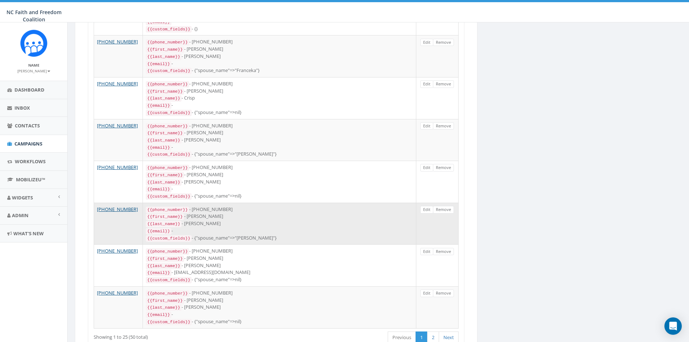
scroll to position [879, 0]
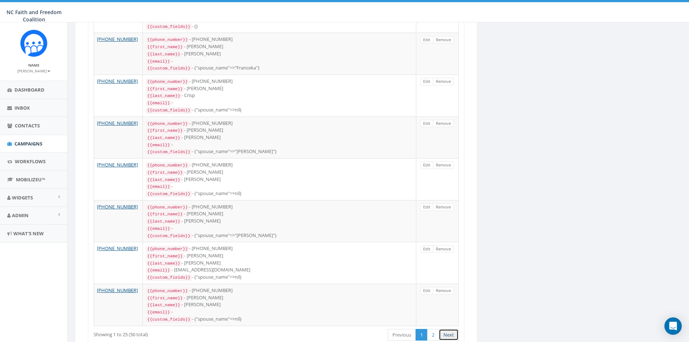
click at [444, 329] on link "Next" at bounding box center [449, 335] width 20 height 12
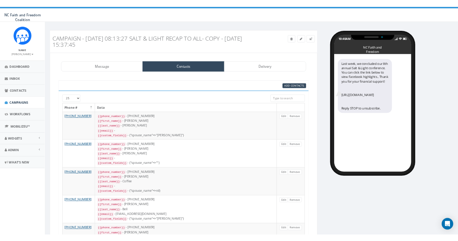
scroll to position [0, 0]
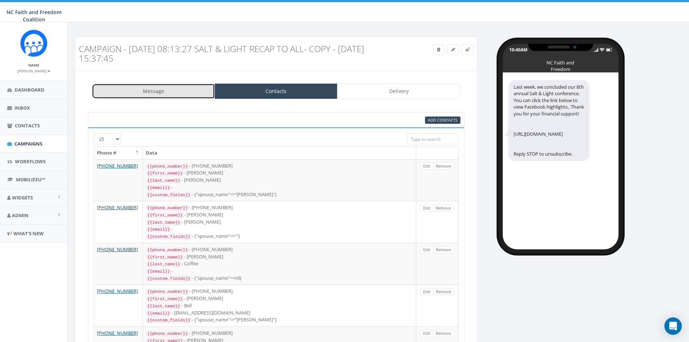
click at [183, 93] on link "Message" at bounding box center [153, 91] width 123 height 15
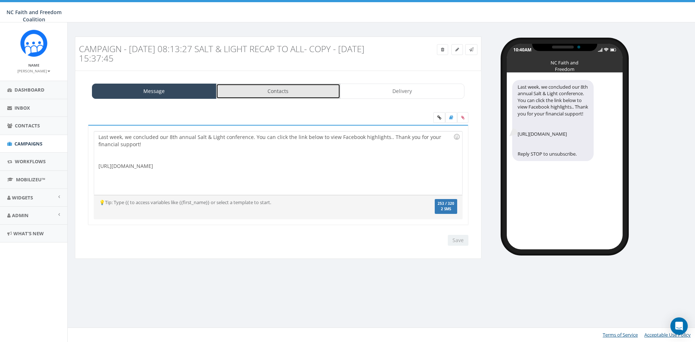
click at [296, 91] on link "Contacts" at bounding box center [278, 91] width 124 height 15
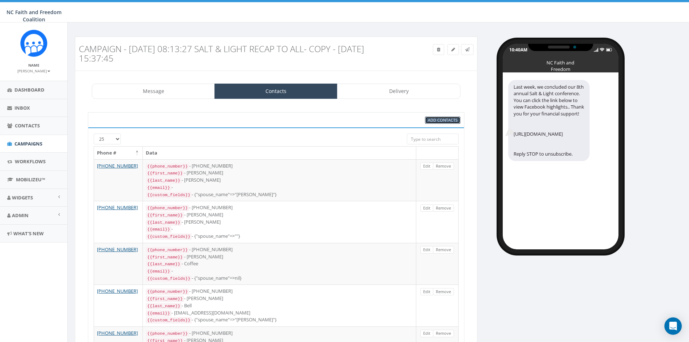
click at [440, 118] on span "Add Contacts" at bounding box center [443, 119] width 30 height 5
select select
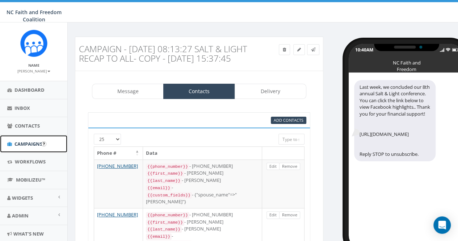
click at [32, 140] on span "Campaigns" at bounding box center [28, 143] width 28 height 7
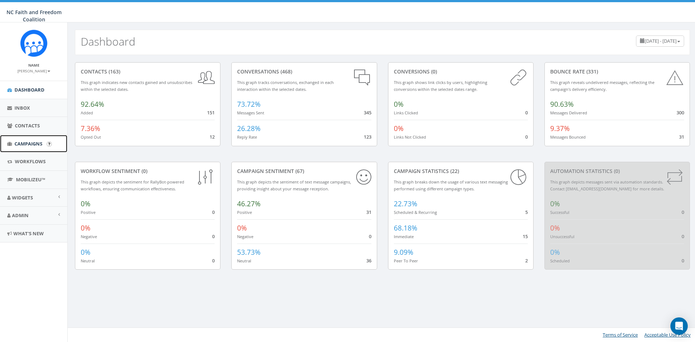
click at [26, 142] on span "Campaigns" at bounding box center [28, 143] width 28 height 7
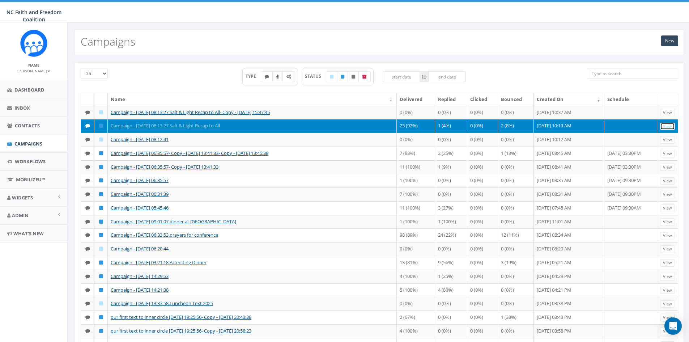
click at [664, 124] on link "View" at bounding box center [667, 127] width 15 height 8
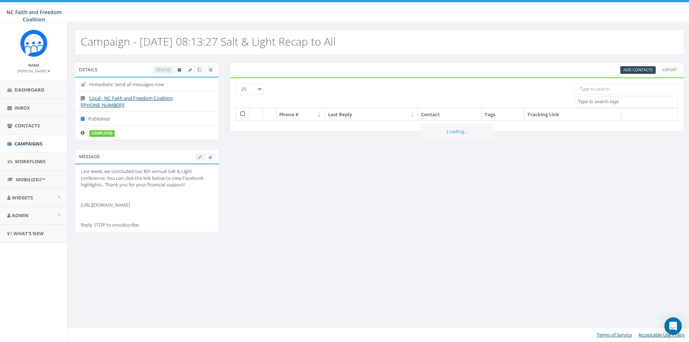
select select
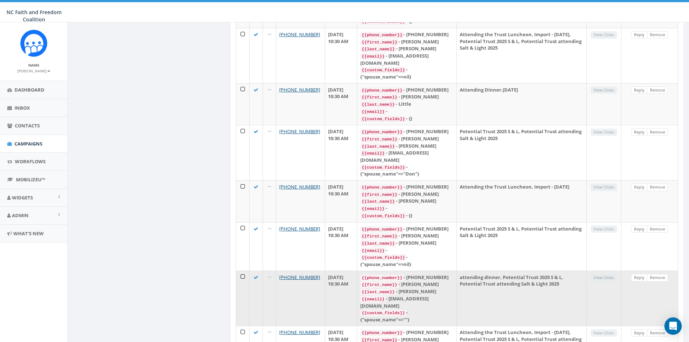
scroll to position [928, 0]
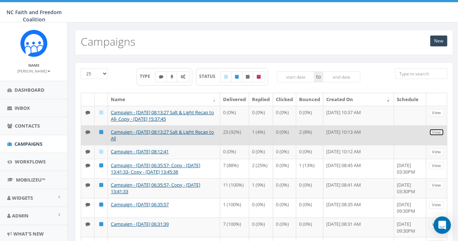
click at [441, 130] on link "View" at bounding box center [436, 132] width 15 height 8
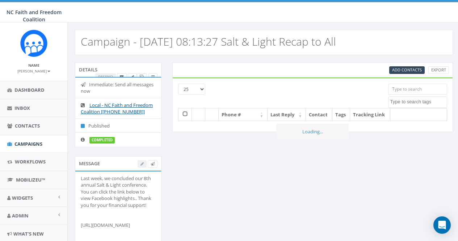
select select
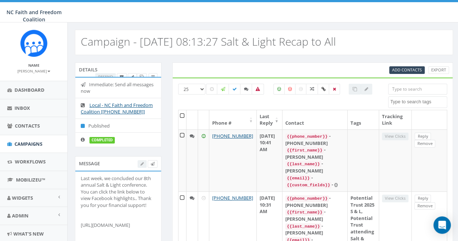
click at [409, 88] on input "search" at bounding box center [417, 89] width 59 height 11
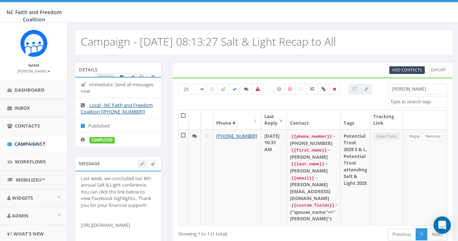
type input "[PERSON_NAME]"
click at [24, 141] on span "Campaigns" at bounding box center [28, 143] width 28 height 7
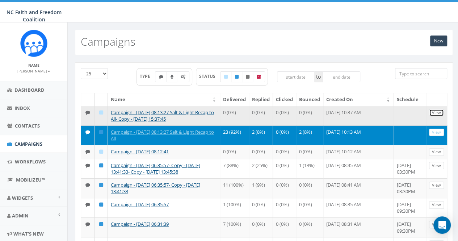
click at [437, 111] on link "View" at bounding box center [436, 113] width 15 height 8
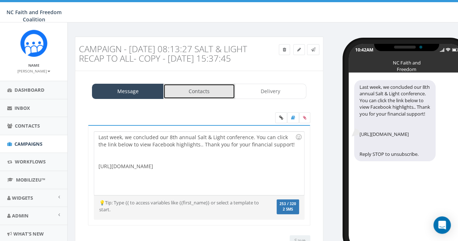
click at [198, 99] on link "Contacts" at bounding box center [199, 91] width 72 height 15
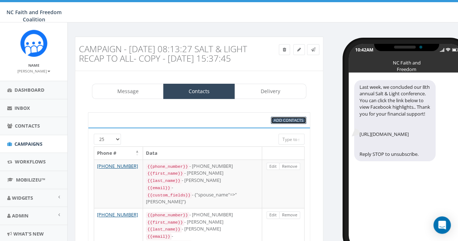
click at [279, 123] on span "Add Contacts" at bounding box center [289, 119] width 30 height 5
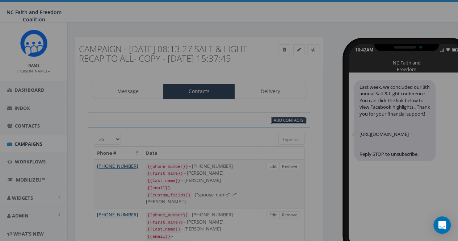
select select
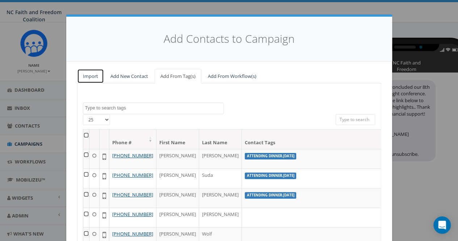
click at [86, 75] on link "Import" at bounding box center [90, 76] width 27 height 15
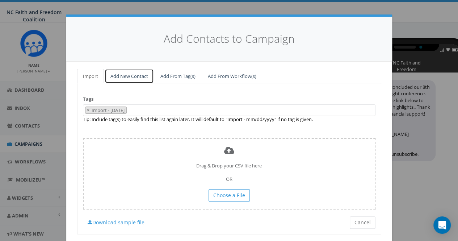
click at [131, 75] on link "Add New Contact" at bounding box center [129, 76] width 49 height 15
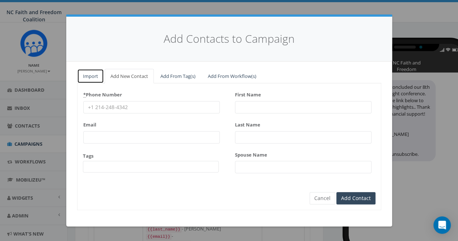
click at [93, 74] on link "Import" at bounding box center [90, 76] width 27 height 15
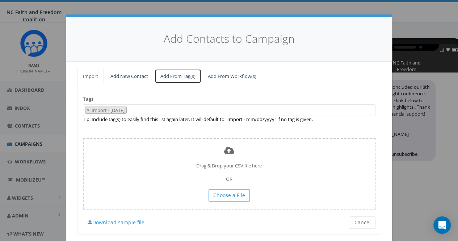
click at [168, 72] on link "Add From Tag(s)" at bounding box center [177, 76] width 47 height 15
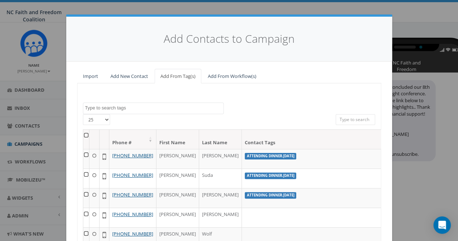
click at [144, 108] on textarea "Search" at bounding box center [154, 108] width 138 height 7
click at [119, 75] on link "Add New Contact" at bounding box center [129, 76] width 49 height 15
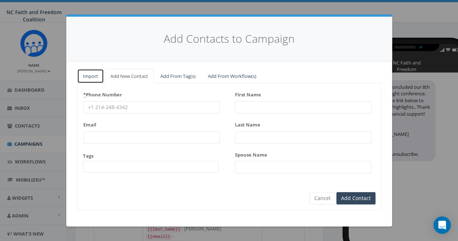
click at [92, 75] on link "Import" at bounding box center [90, 76] width 27 height 15
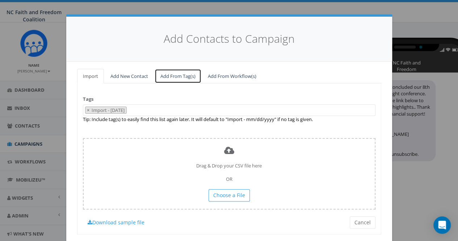
click at [166, 75] on link "Add From Tag(s)" at bounding box center [177, 76] width 47 height 15
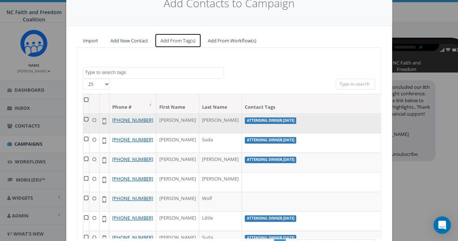
scroll to position [19, 0]
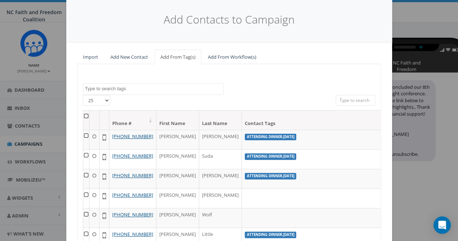
click at [359, 98] on input "search" at bounding box center [355, 100] width 40 height 11
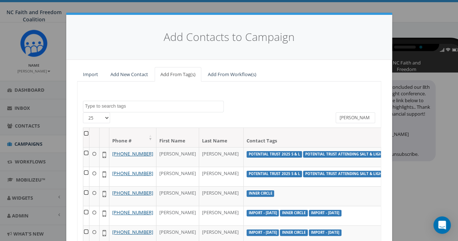
scroll to position [0, 0]
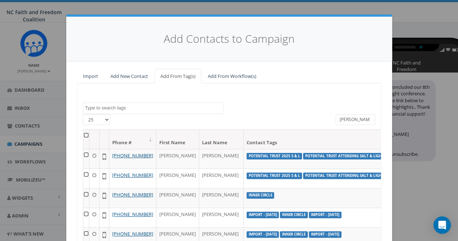
type input "willi"
click at [124, 106] on textarea "Search" at bounding box center [154, 108] width 138 height 7
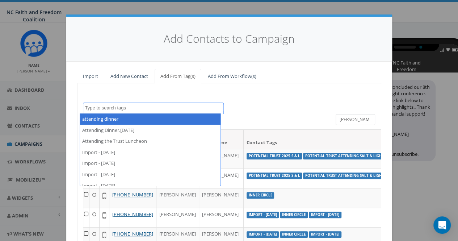
select select "attending dinner"
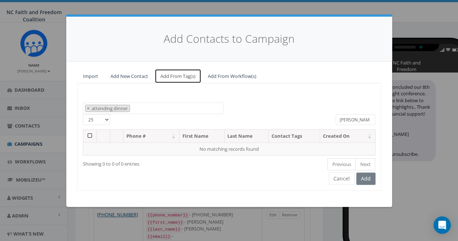
click at [178, 75] on link "Add From Tag(s)" at bounding box center [177, 76] width 47 height 15
click at [348, 177] on button "Cancel" at bounding box center [342, 178] width 26 height 12
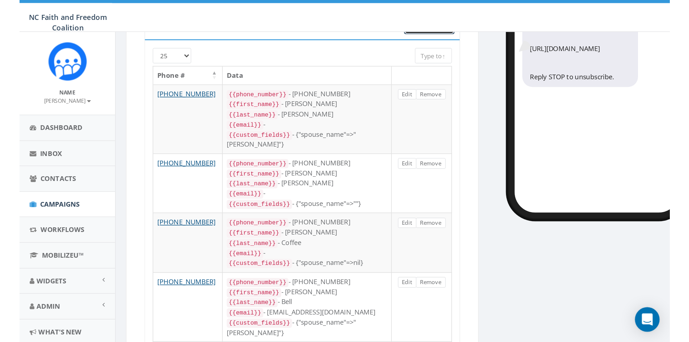
scroll to position [8, 0]
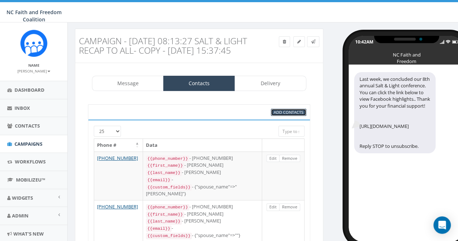
click at [285, 115] on span "Add Contacts" at bounding box center [289, 111] width 30 height 5
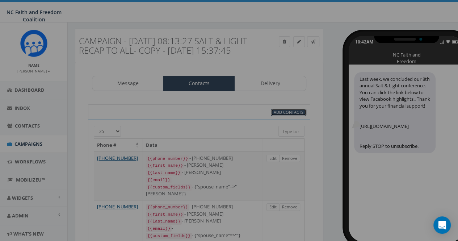
select select
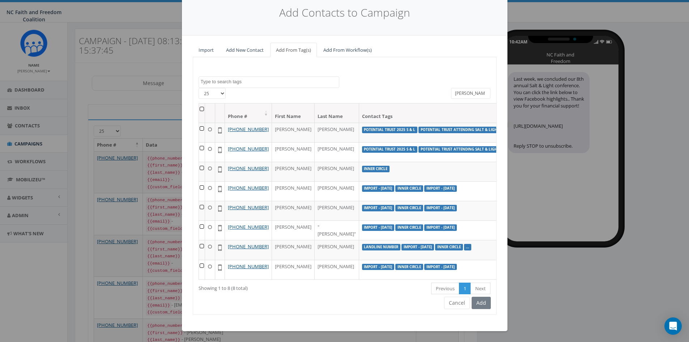
scroll to position [16, 0]
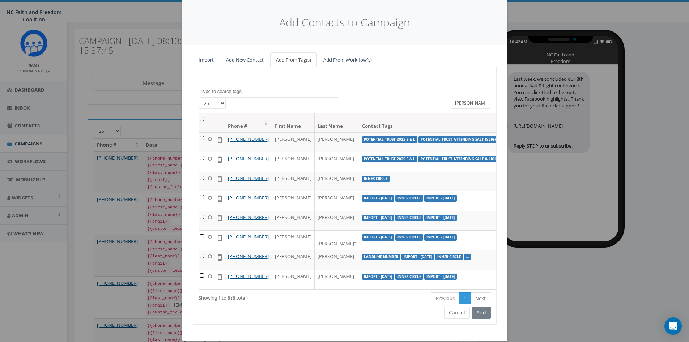
drag, startPoint x: 466, startPoint y: 103, endPoint x: 444, endPoint y: 107, distance: 22.6
click at [446, 107] on div "willi" at bounding box center [471, 104] width 51 height 13
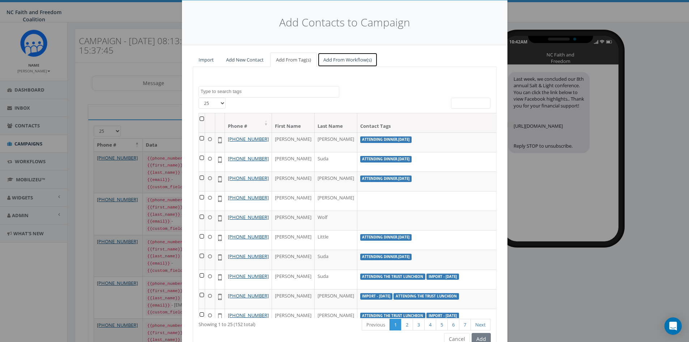
click at [354, 63] on link "Add From Workflow(s)" at bounding box center [348, 59] width 60 height 15
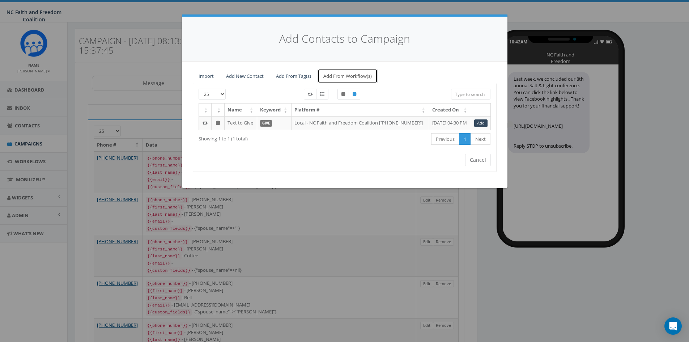
scroll to position [0, 0]
click at [293, 78] on link "Add From Tag(s)" at bounding box center [293, 76] width 47 height 15
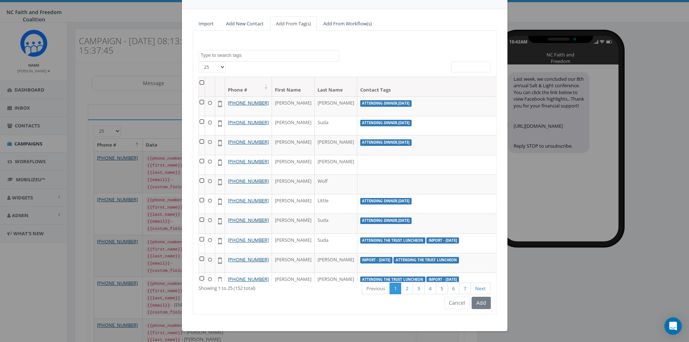
click at [199, 81] on th at bounding box center [202, 86] width 6 height 19
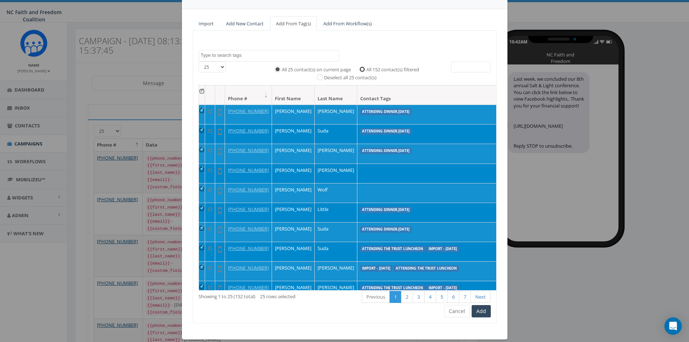
click at [362, 70] on input "All 152 contact(s) filtered" at bounding box center [364, 69] width 5 height 5
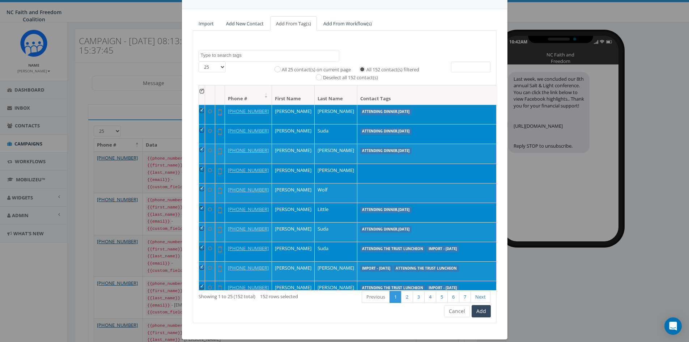
click at [199, 110] on td at bounding box center [202, 115] width 6 height 20
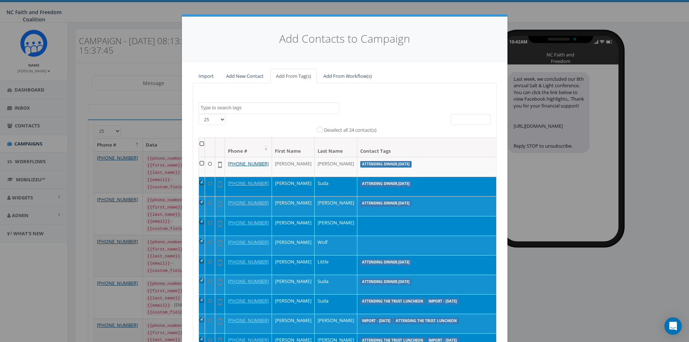
click at [324, 130] on label "Deselect all 24 contact(s)" at bounding box center [350, 130] width 52 height 7
click at [319, 130] on input "Deselect all 24 contact(s)" at bounding box center [321, 129] width 5 height 5
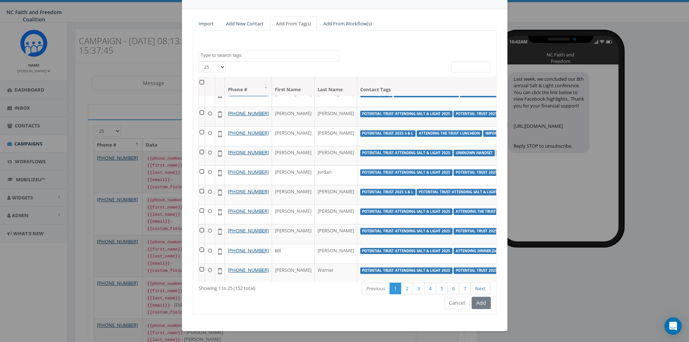
scroll to position [299, 0]
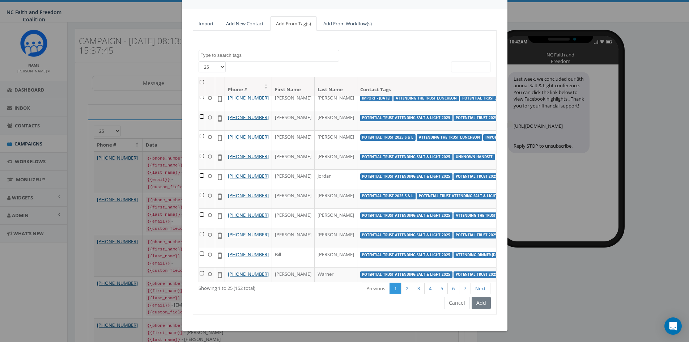
click at [199, 82] on th at bounding box center [202, 86] width 6 height 19
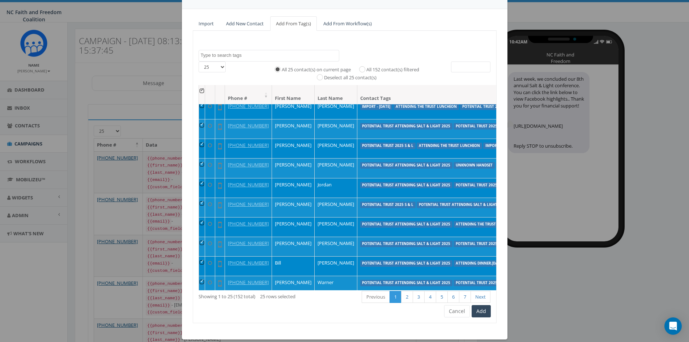
click at [367, 70] on label "All 152 contact(s) filtered" at bounding box center [393, 69] width 53 height 7
click at [362, 70] on input "All 152 contact(s) filtered" at bounding box center [364, 69] width 5 height 5
radio input "true"
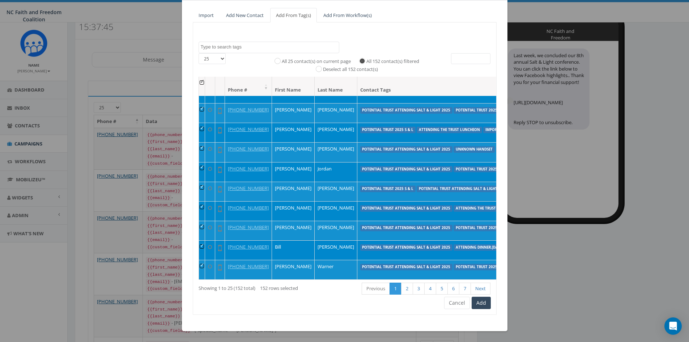
scroll to position [44, 0]
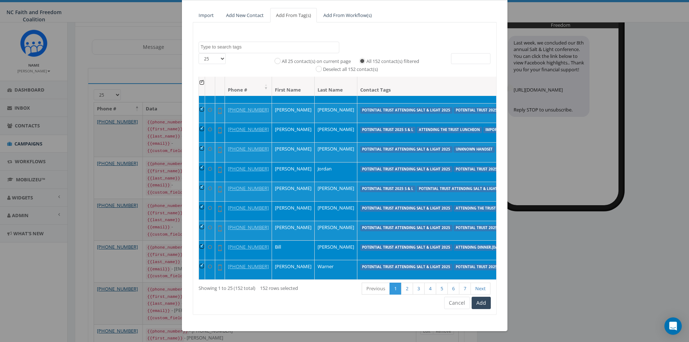
click at [199, 240] on td at bounding box center [202, 270] width 6 height 20
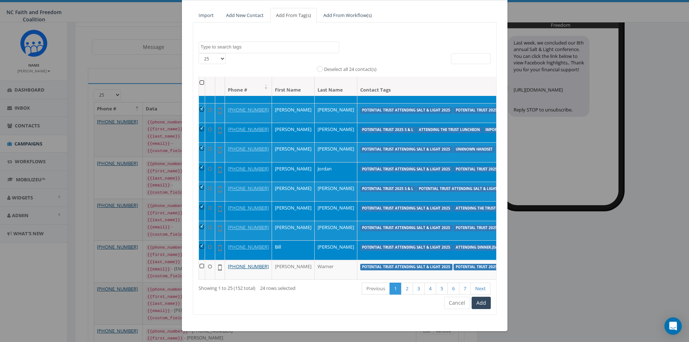
click at [199, 240] on td at bounding box center [202, 250] width 6 height 20
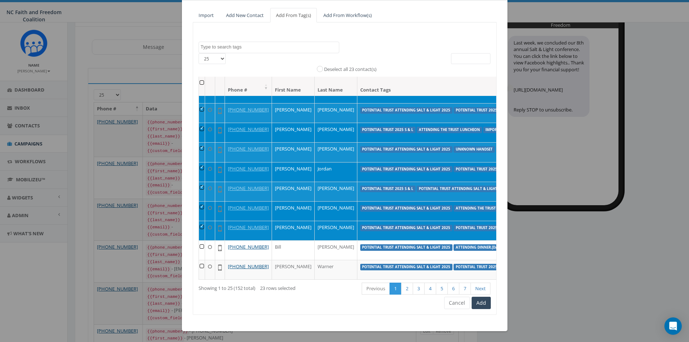
click at [199, 221] on td at bounding box center [202, 231] width 6 height 20
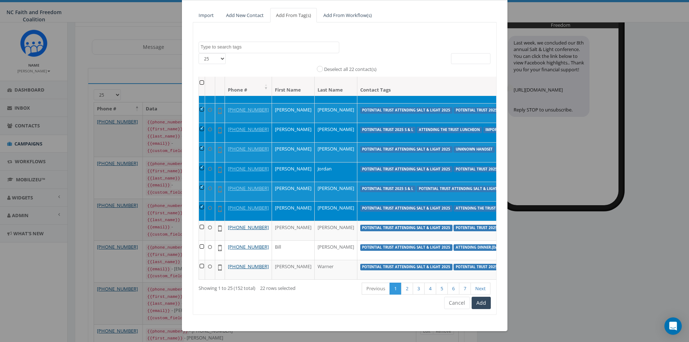
click at [199, 201] on td at bounding box center [202, 211] width 6 height 20
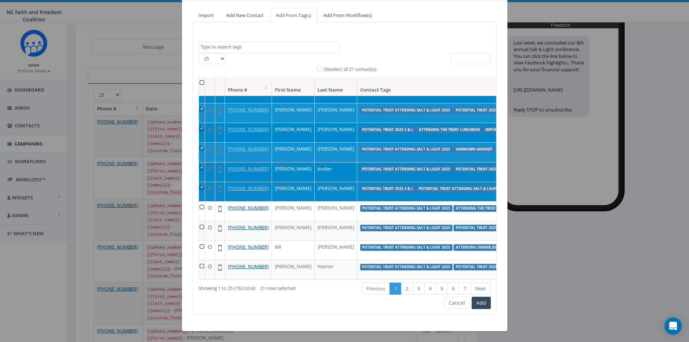
scroll to position [444, 0]
click at [199, 183] on td at bounding box center [202, 192] width 6 height 20
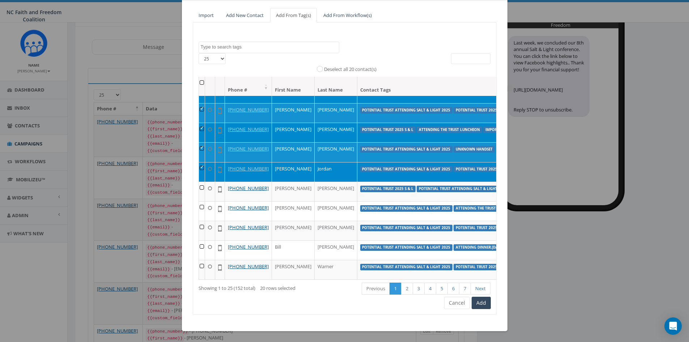
click at [199, 162] on td at bounding box center [202, 172] width 6 height 20
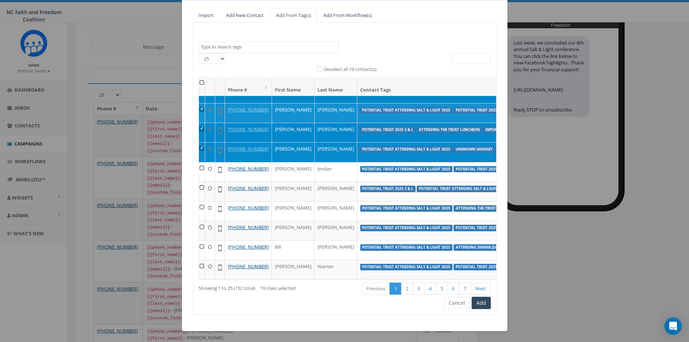
scroll to position [371, 0]
drag, startPoint x: 196, startPoint y: 204, endPoint x: 196, endPoint y: 199, distance: 4.3
click at [199, 162] on td at bounding box center [202, 152] width 6 height 20
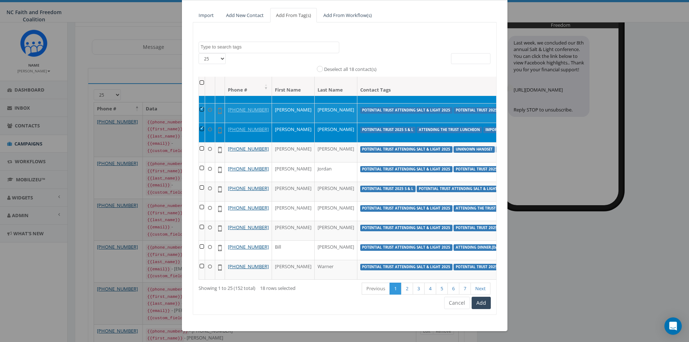
click at [199, 142] on td at bounding box center [202, 133] width 6 height 20
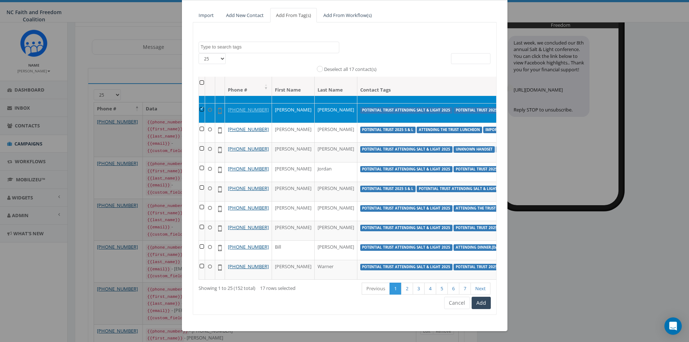
click at [201, 123] on td at bounding box center [202, 113] width 6 height 20
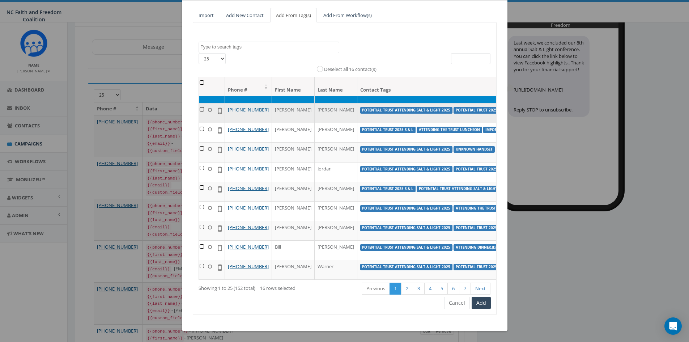
scroll to position [299, 0]
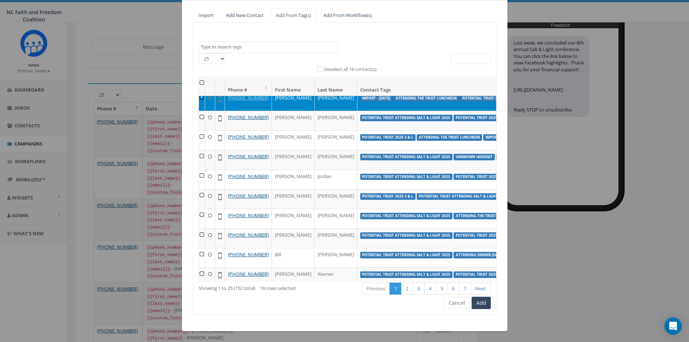
click at [199, 111] on td at bounding box center [202, 101] width 6 height 20
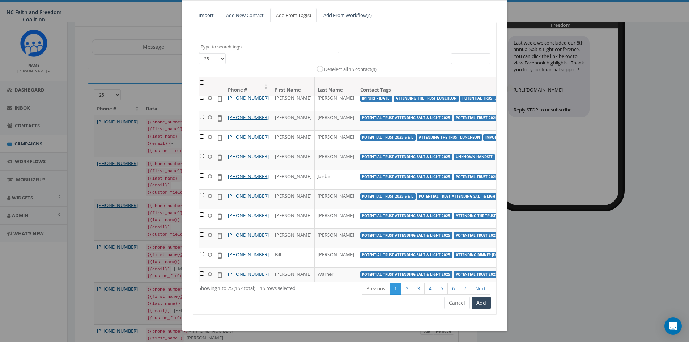
drag, startPoint x: 200, startPoint y: 170, endPoint x: 201, endPoint y: 166, distance: 4.2
click at [200, 91] on td at bounding box center [202, 82] width 6 height 20
click at [199, 72] on td at bounding box center [202, 62] width 6 height 20
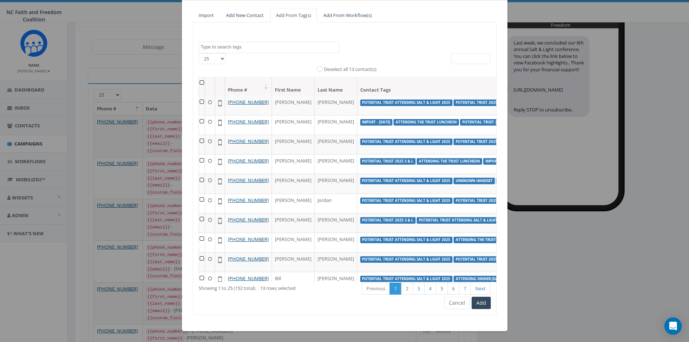
scroll to position [263, 0]
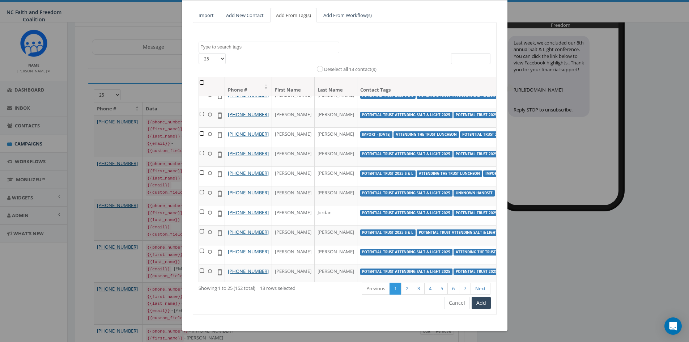
click at [199, 88] on td at bounding box center [202, 79] width 6 height 20
click at [199, 69] on td at bounding box center [202, 59] width 6 height 20
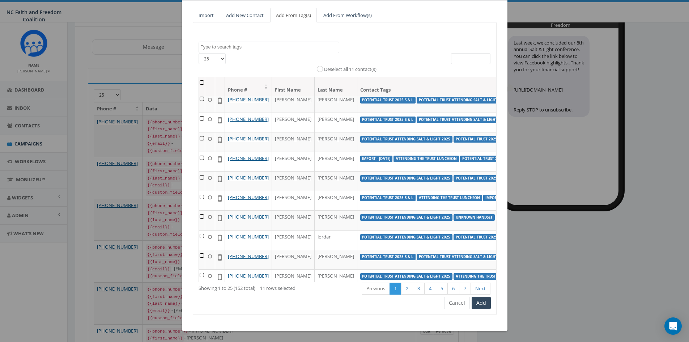
scroll to position [190, 0]
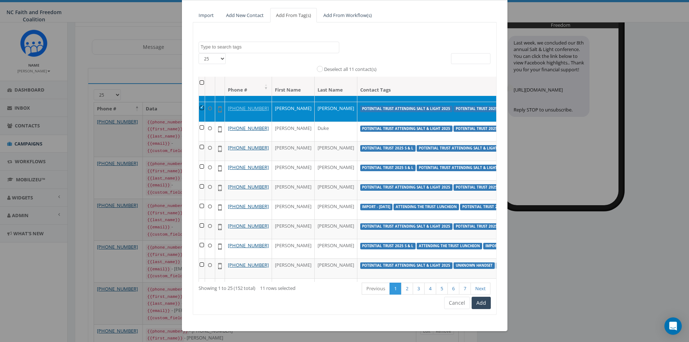
click at [199, 121] on td at bounding box center [202, 112] width 6 height 20
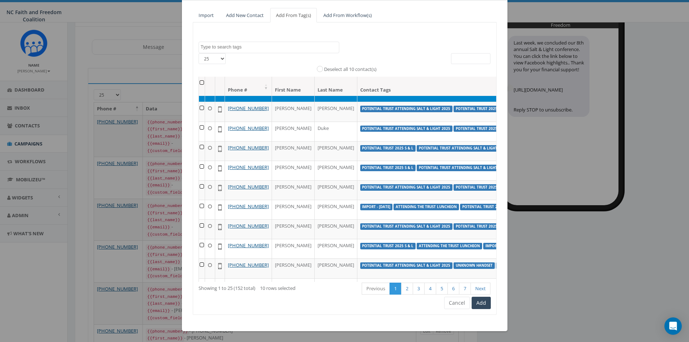
click at [199, 102] on td at bounding box center [202, 92] width 6 height 20
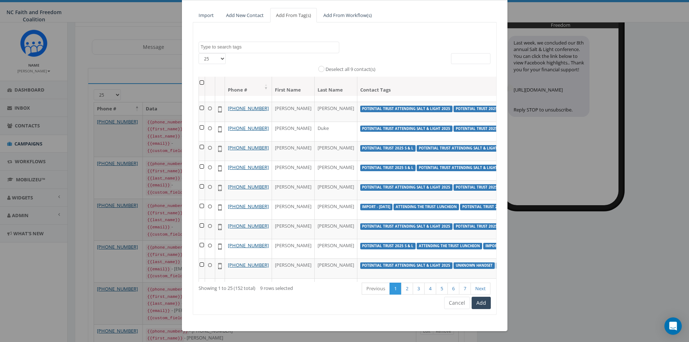
click at [199, 82] on td at bounding box center [202, 73] width 6 height 20
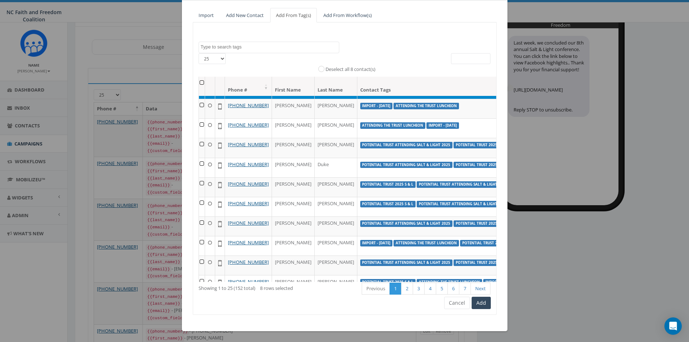
click at [200, 99] on td at bounding box center [202, 89] width 6 height 20
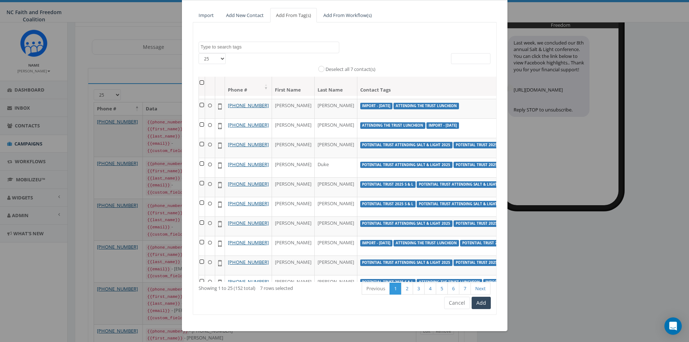
click at [199, 79] on td at bounding box center [202, 70] width 6 height 20
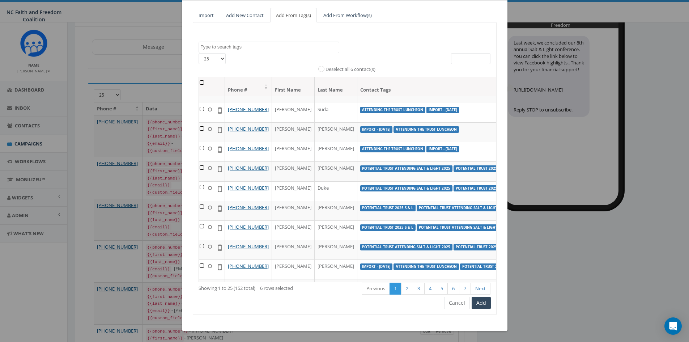
scroll to position [118, 0]
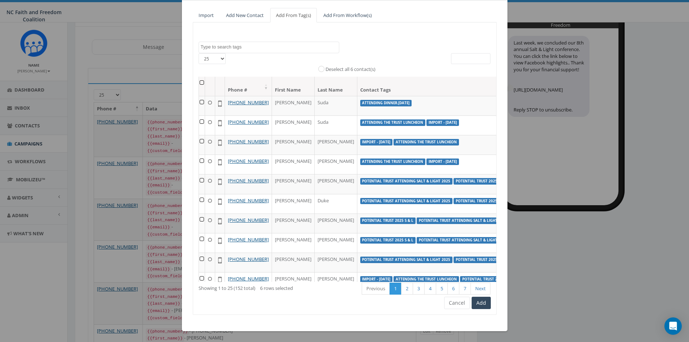
click at [199, 96] on td at bounding box center [202, 86] width 6 height 20
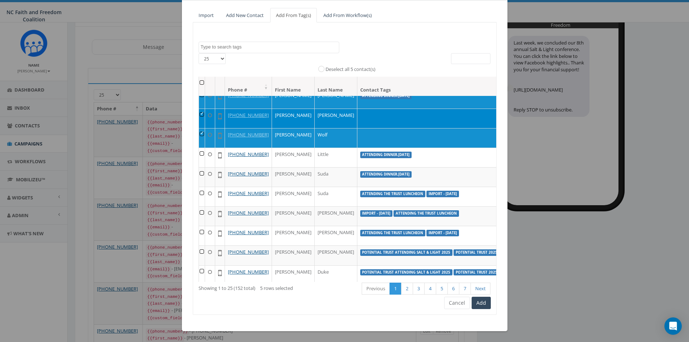
scroll to position [46, 0]
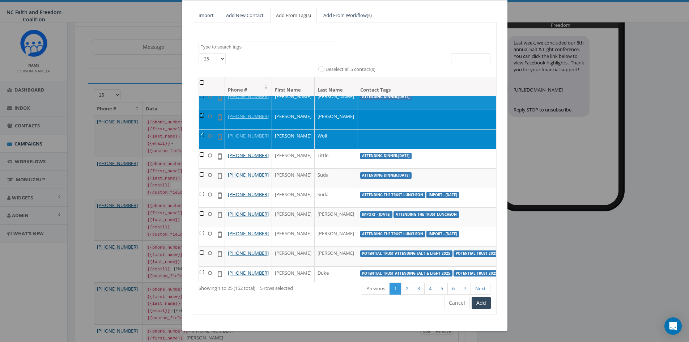
click at [200, 149] on td at bounding box center [202, 139] width 6 height 20
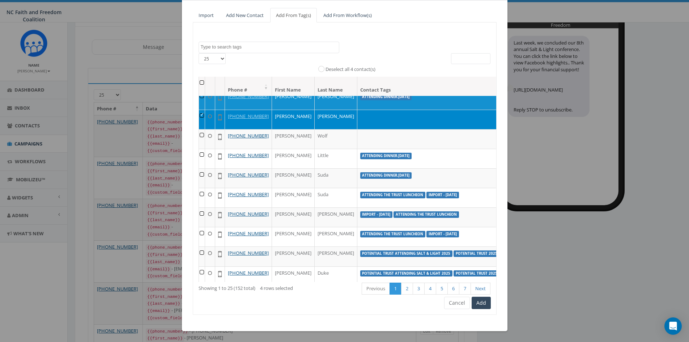
click at [200, 129] on td at bounding box center [202, 120] width 6 height 20
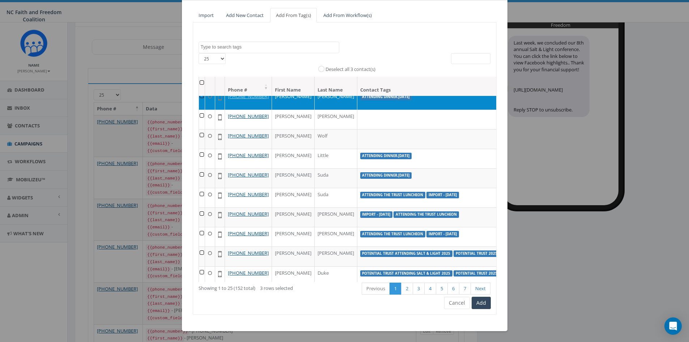
click at [199, 109] on td at bounding box center [202, 100] width 6 height 20
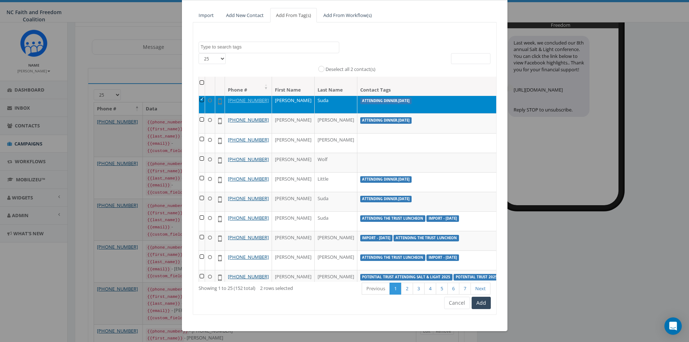
scroll to position [9, 0]
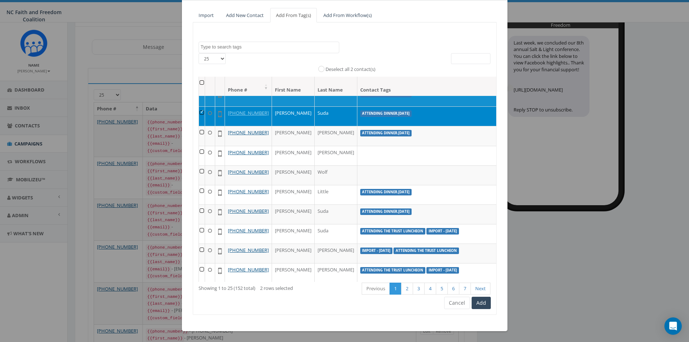
click at [199, 117] on td at bounding box center [202, 116] width 6 height 20
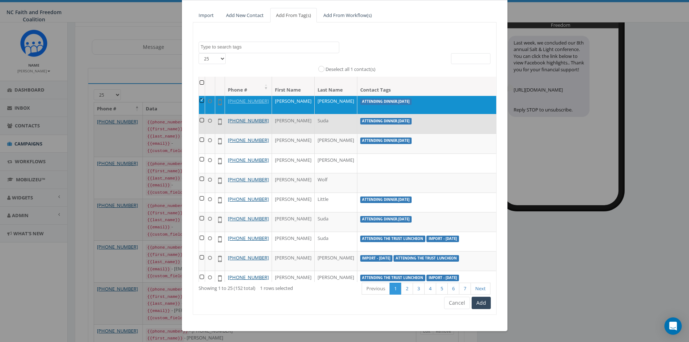
scroll to position [0, 0]
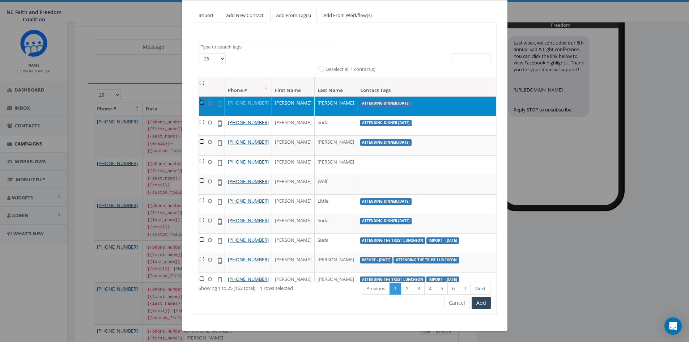
click at [200, 101] on td at bounding box center [202, 106] width 6 height 20
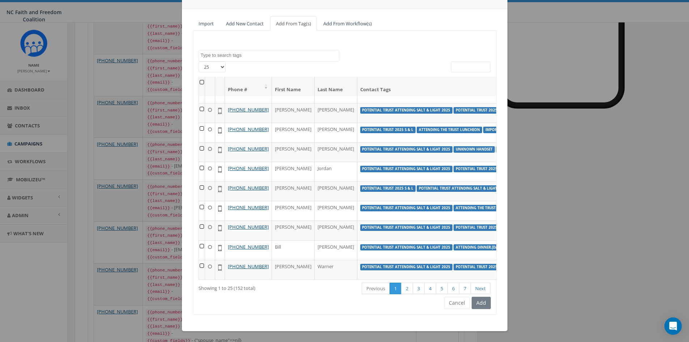
scroll to position [153, 0]
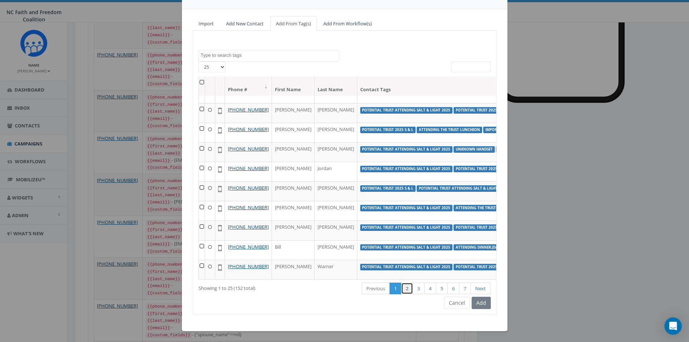
click at [405, 240] on link "2" at bounding box center [407, 289] width 12 height 12
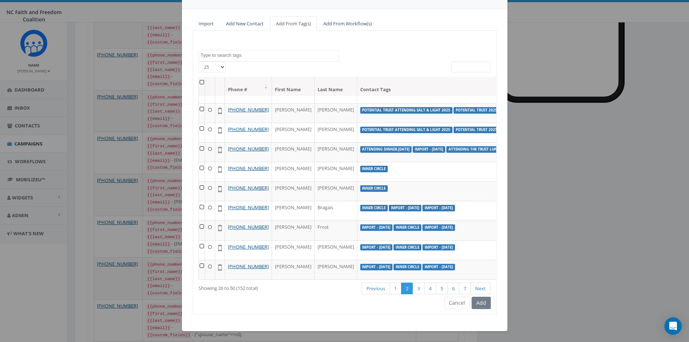
click at [199, 82] on th at bounding box center [202, 86] width 6 height 19
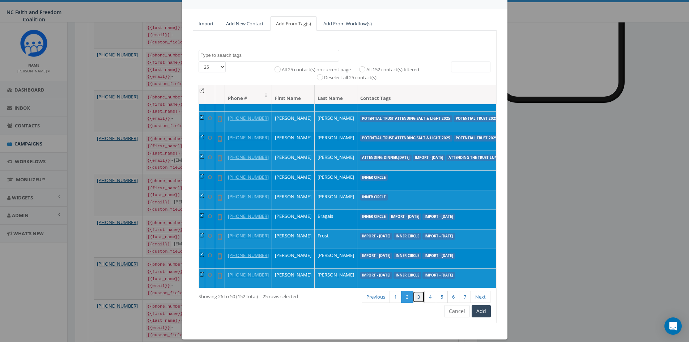
click at [415, 240] on link "3" at bounding box center [419, 297] width 12 height 12
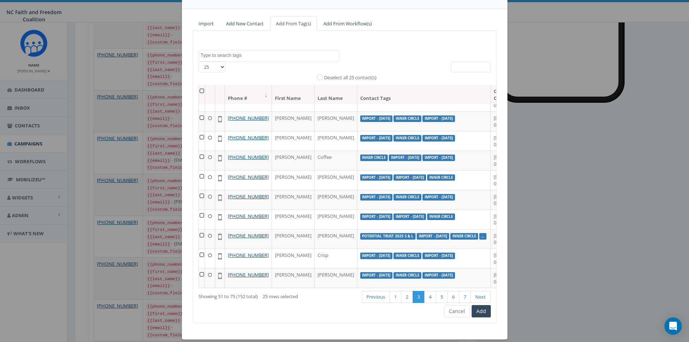
click at [199, 92] on th at bounding box center [202, 94] width 6 height 19
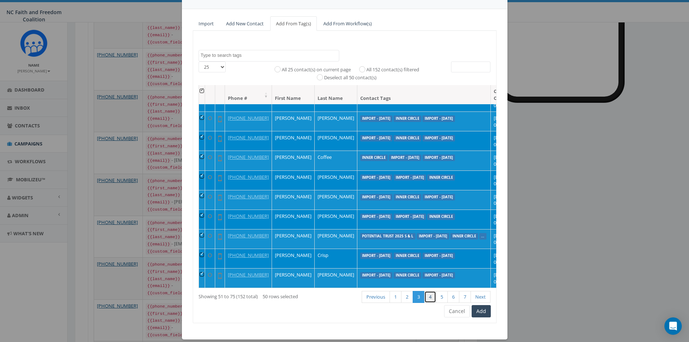
click at [427, 240] on link "4" at bounding box center [430, 297] width 12 height 12
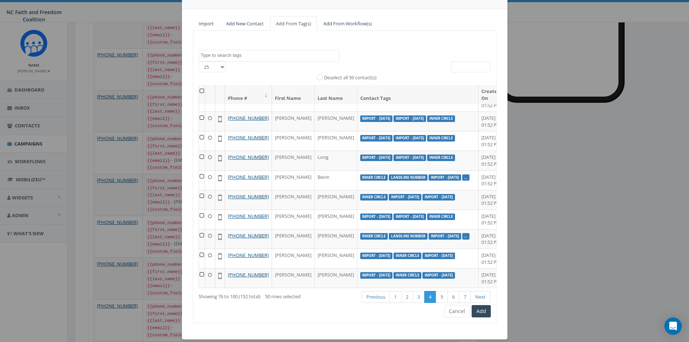
click at [201, 91] on th at bounding box center [202, 94] width 6 height 19
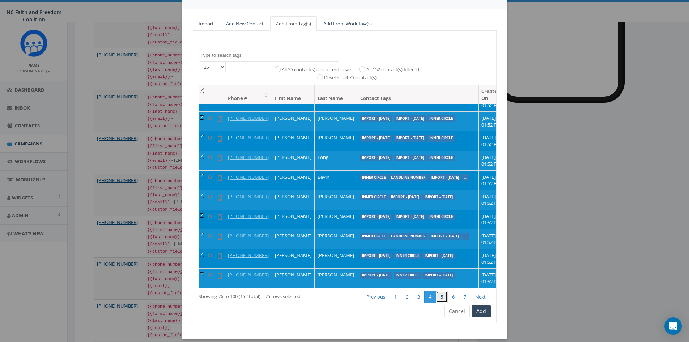
click at [437, 240] on link "5" at bounding box center [442, 297] width 12 height 12
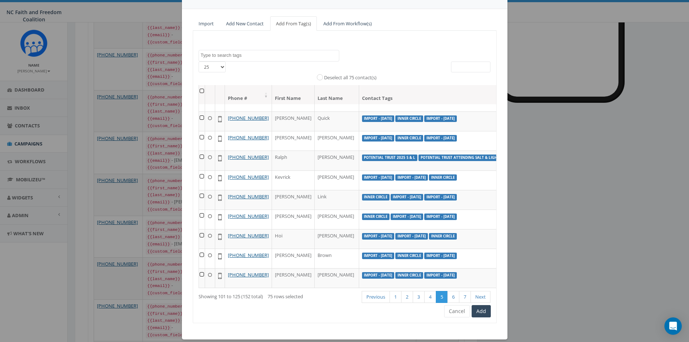
click at [199, 92] on th at bounding box center [202, 94] width 6 height 19
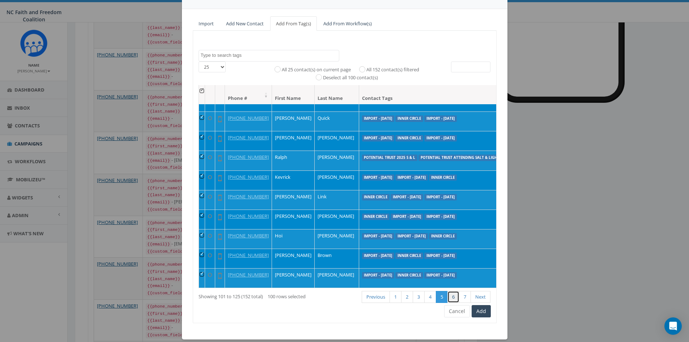
click at [452, 240] on link "6" at bounding box center [454, 297] width 12 height 12
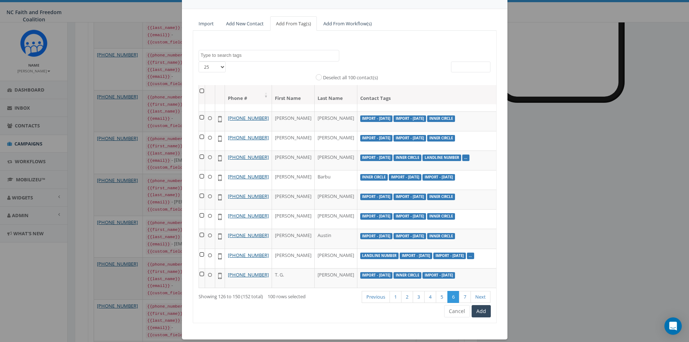
click at [199, 91] on th at bounding box center [202, 94] width 6 height 19
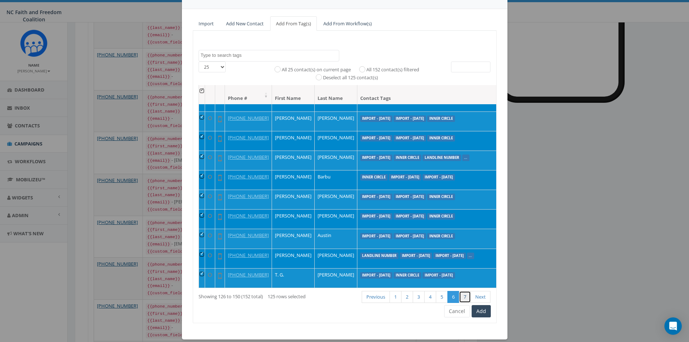
click at [457, 240] on link "7" at bounding box center [465, 297] width 12 height 12
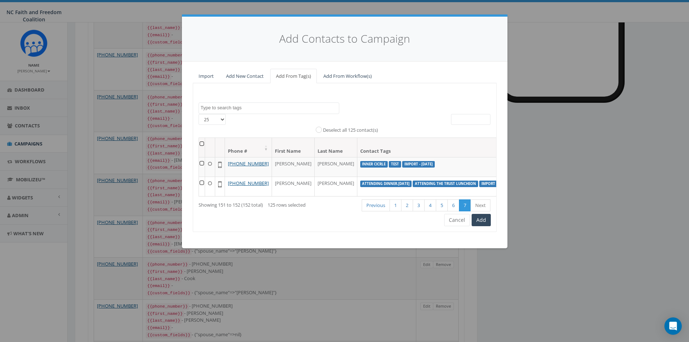
click at [200, 142] on th at bounding box center [202, 147] width 6 height 19
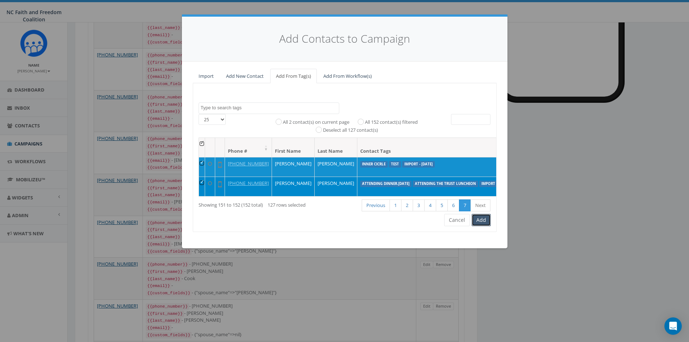
click at [457, 226] on button "Add" at bounding box center [481, 220] width 19 height 12
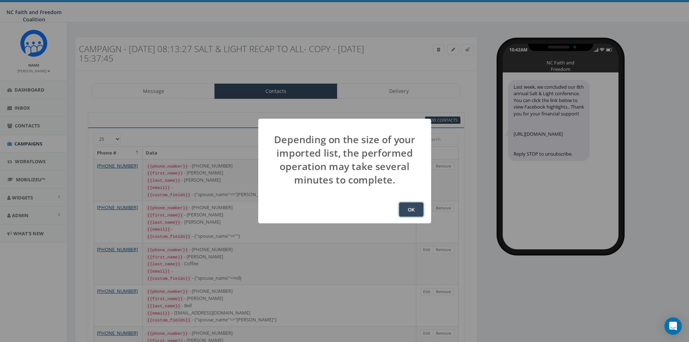
click at [420, 209] on button "OK" at bounding box center [411, 209] width 25 height 14
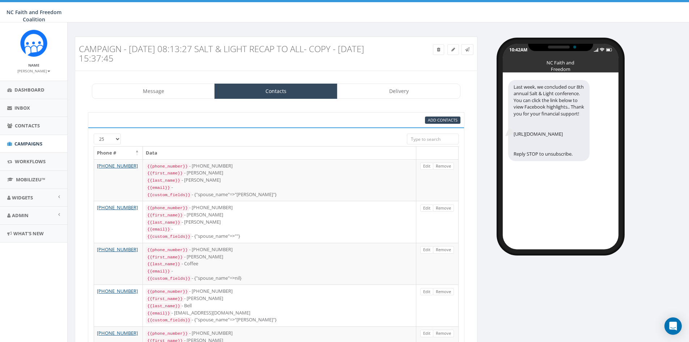
scroll to position [105, 0]
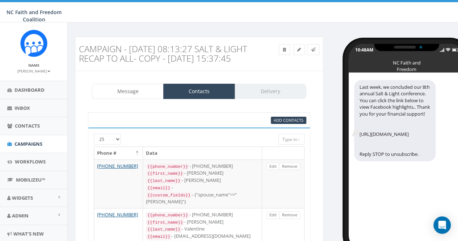
click at [291, 144] on input "search" at bounding box center [291, 139] width 26 height 11
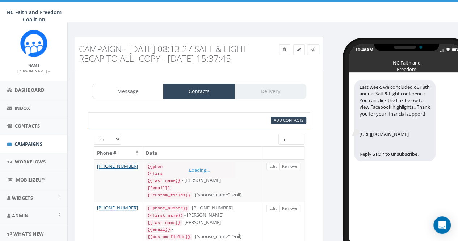
type input "f"
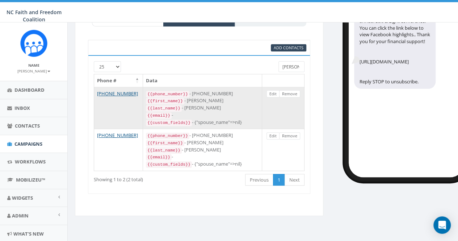
scroll to position [36, 0]
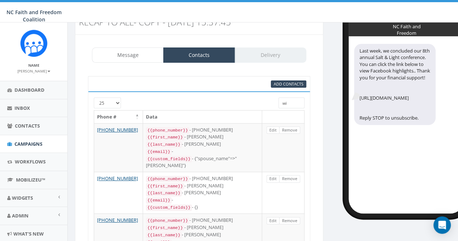
type input "w"
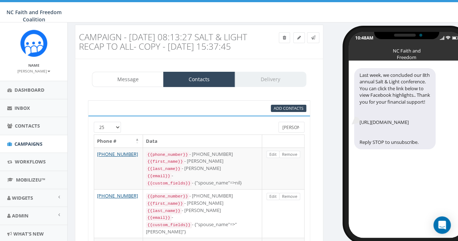
scroll to position [0, 0]
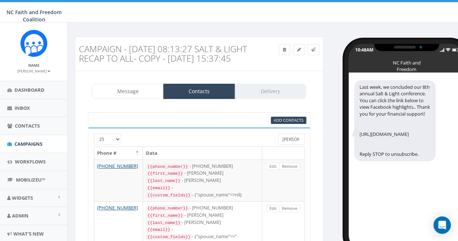
drag, startPoint x: 295, startPoint y: 148, endPoint x: 281, endPoint y: 149, distance: 14.2
click at [281, 144] on input "paul" at bounding box center [291, 139] width 26 height 11
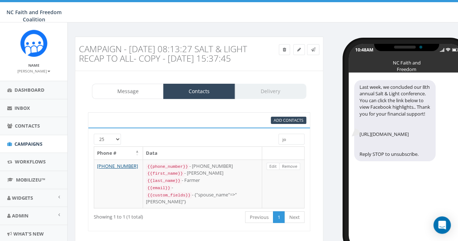
type input "j"
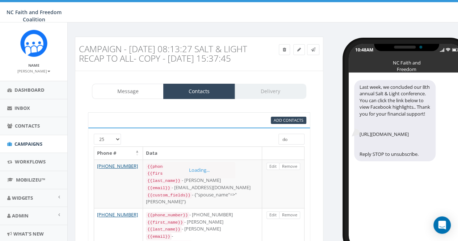
type input "d"
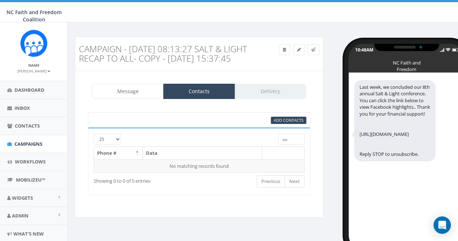
type input "s"
type input "m"
type input "w"
type input "d"
type input "s"
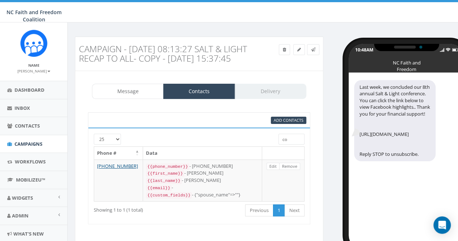
type input "c"
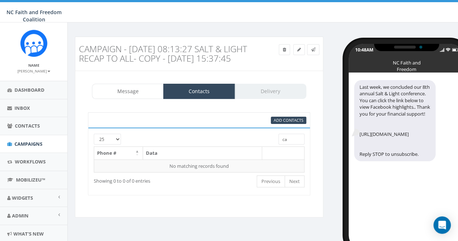
type input "c"
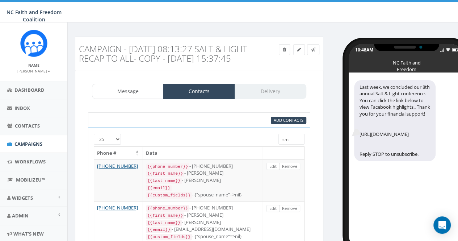
type input "s"
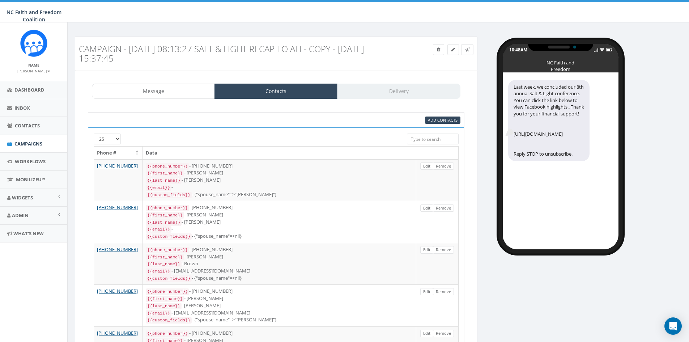
click at [395, 93] on div "Message Contacts Delivery" at bounding box center [276, 91] width 369 height 15
click at [436, 122] on span "Add Contacts" at bounding box center [443, 119] width 30 height 5
select select
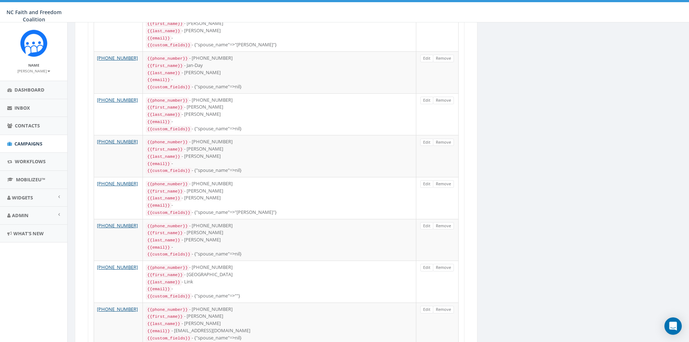
scroll to position [879, 0]
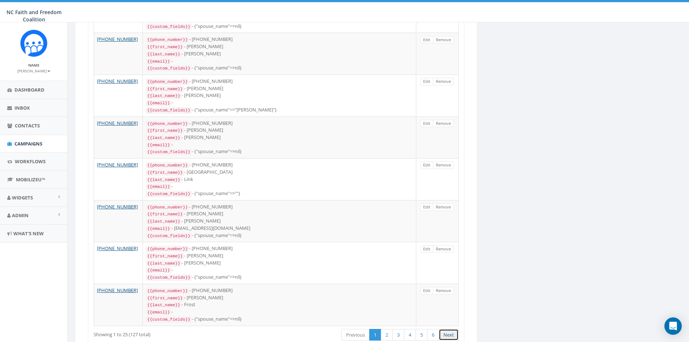
click at [449, 329] on link "Next" at bounding box center [449, 335] width 20 height 12
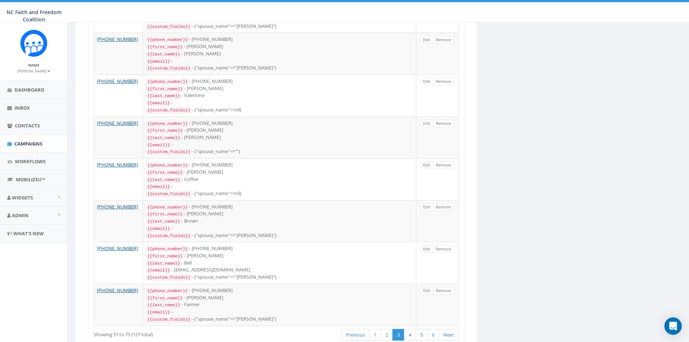
click at [449, 329] on link "Next" at bounding box center [449, 335] width 20 height 12
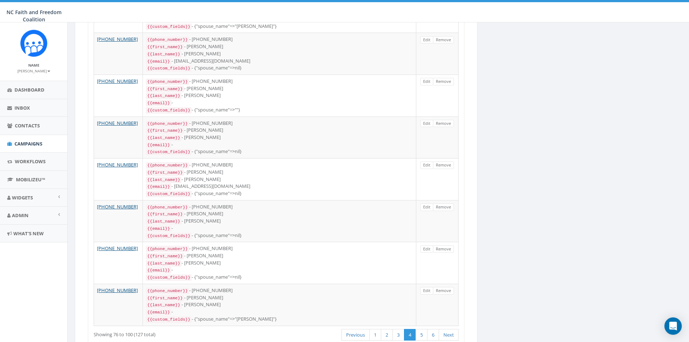
click at [449, 329] on link "Next" at bounding box center [449, 335] width 20 height 12
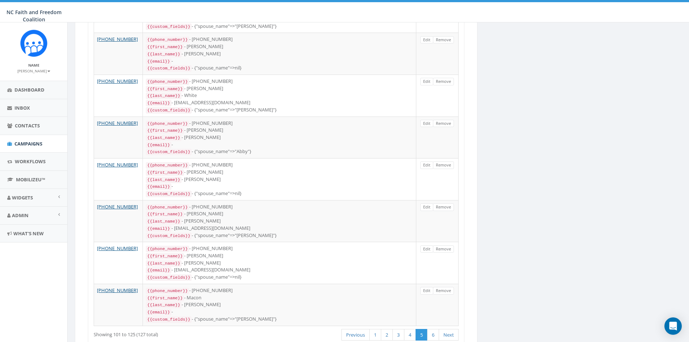
click at [449, 329] on link "Next" at bounding box center [449, 335] width 20 height 12
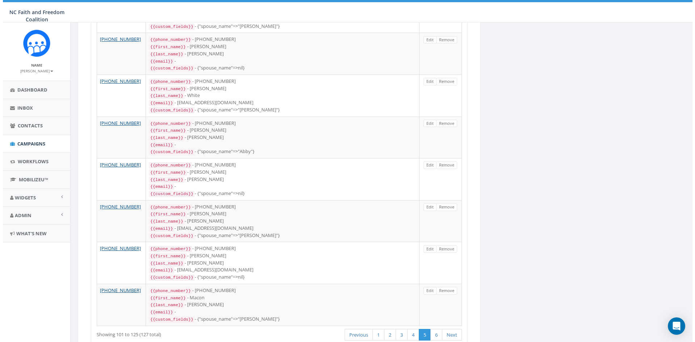
scroll to position [0, 0]
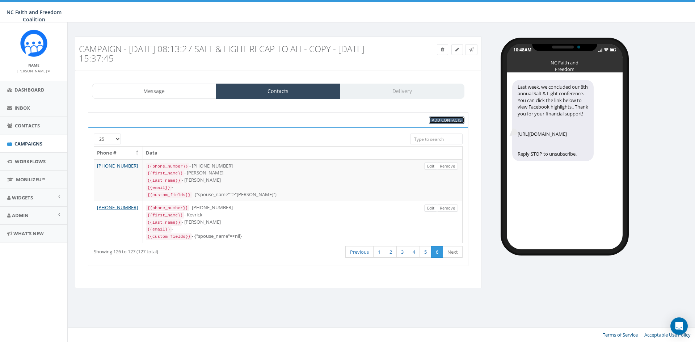
click at [438, 120] on span "Add Contacts" at bounding box center [447, 119] width 30 height 5
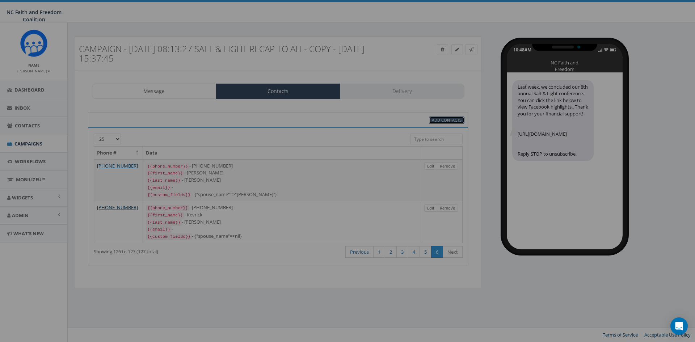
select select
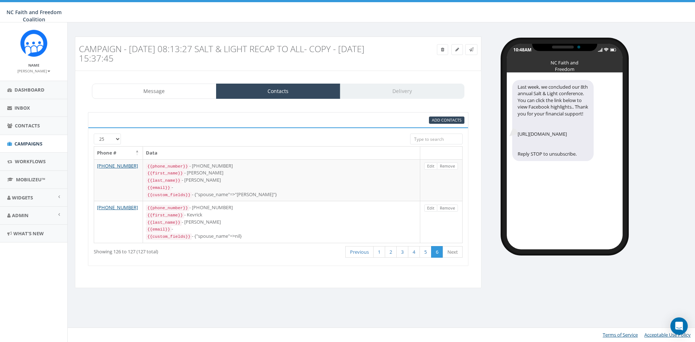
click at [377, 90] on div "Message Contacts Delivery" at bounding box center [278, 91] width 372 height 15
click at [448, 119] on span "Add Contacts" at bounding box center [447, 119] width 30 height 5
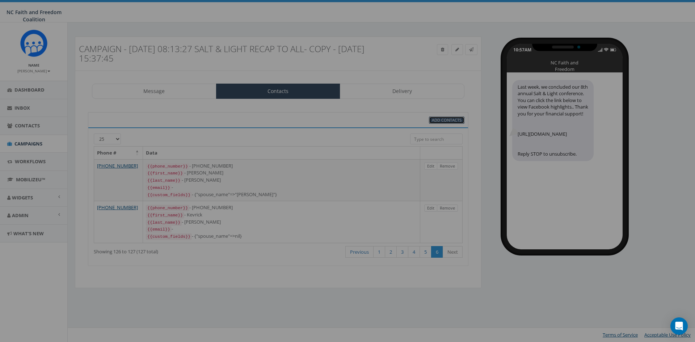
select select
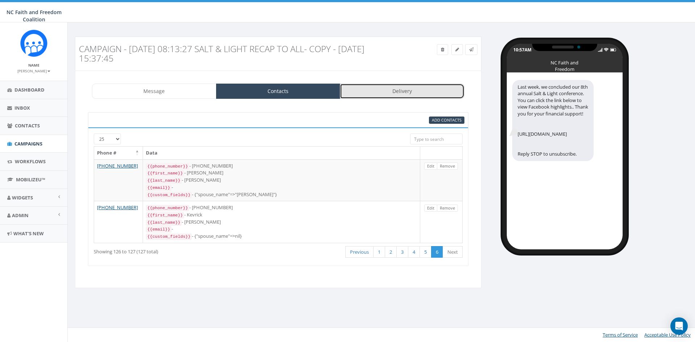
click at [380, 89] on link "Delivery" at bounding box center [402, 91] width 124 height 15
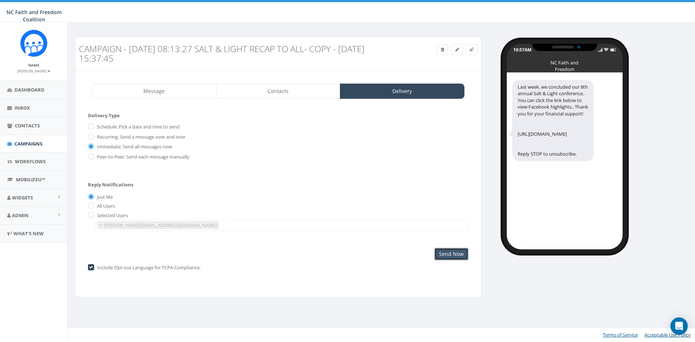
click at [449, 253] on input "Send Now" at bounding box center [451, 254] width 34 height 12
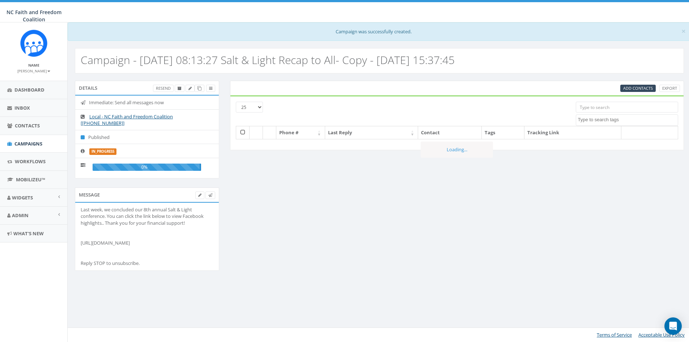
select select
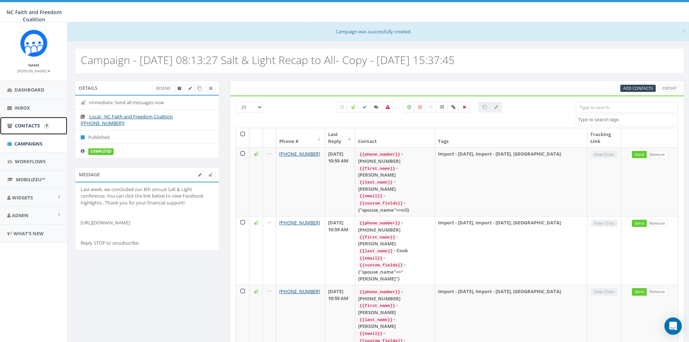
click at [29, 124] on span "Contacts" at bounding box center [27, 125] width 25 height 7
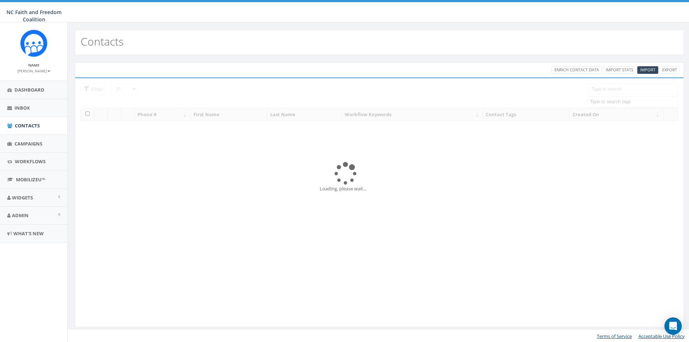
select select
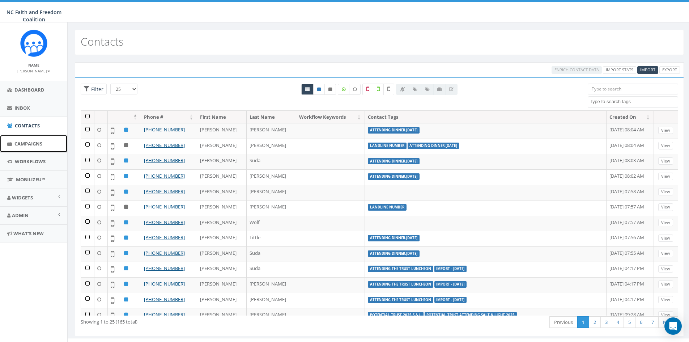
click at [27, 141] on span "Campaigns" at bounding box center [28, 143] width 28 height 7
